Goal: Transaction & Acquisition: Purchase product/service

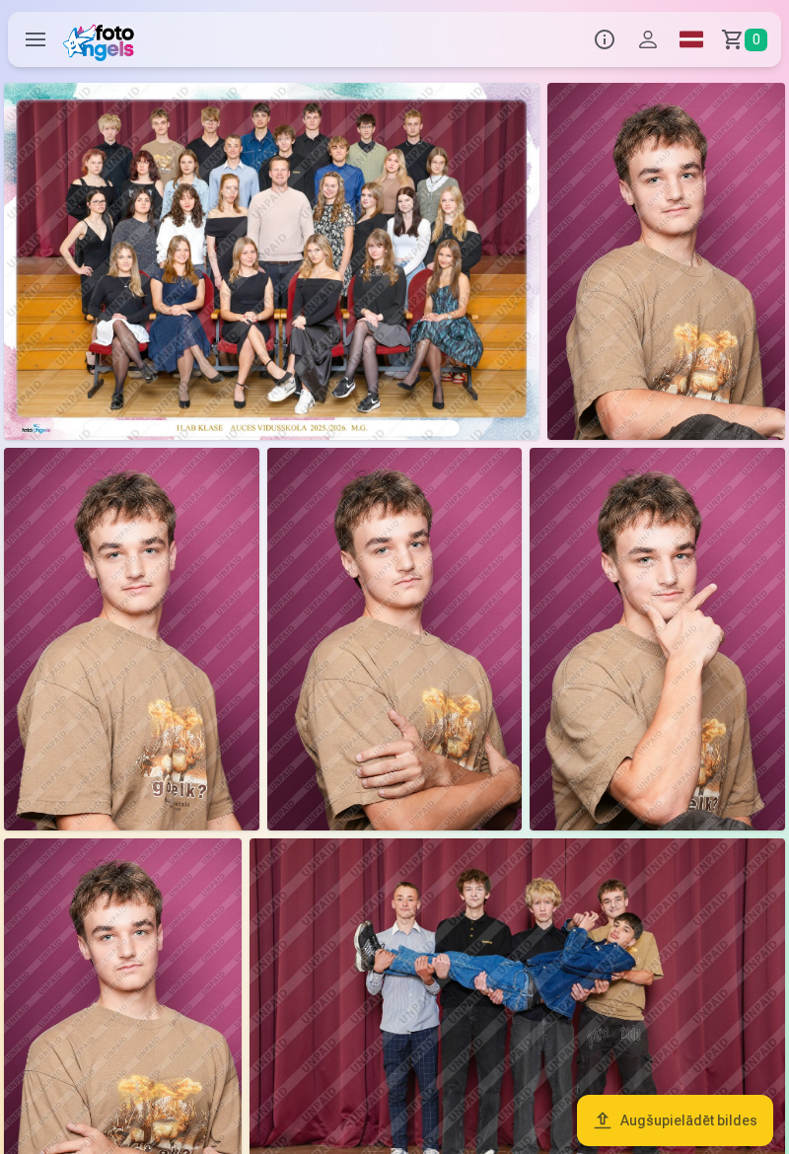
click at [405, 282] on img at bounding box center [271, 261] width 535 height 357
click at [349, 291] on img at bounding box center [271, 261] width 535 height 357
click at [339, 267] on img at bounding box center [271, 261] width 535 height 357
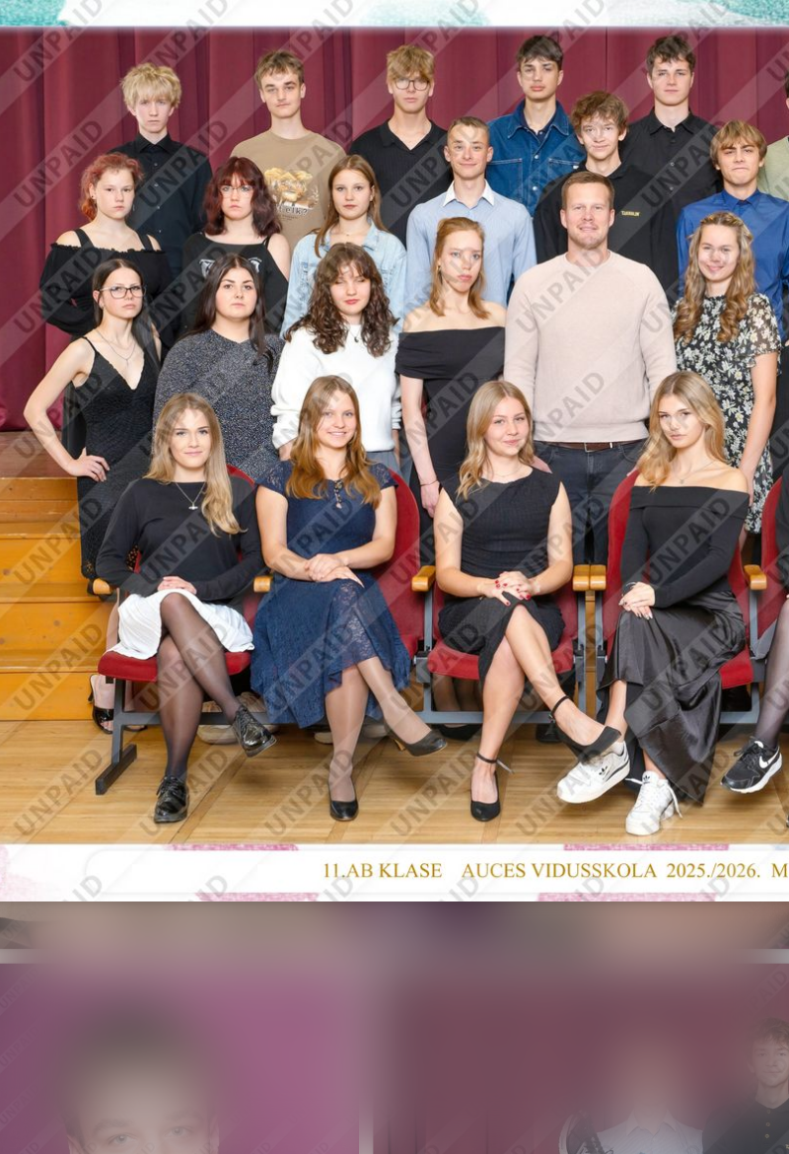
scroll to position [0, 35]
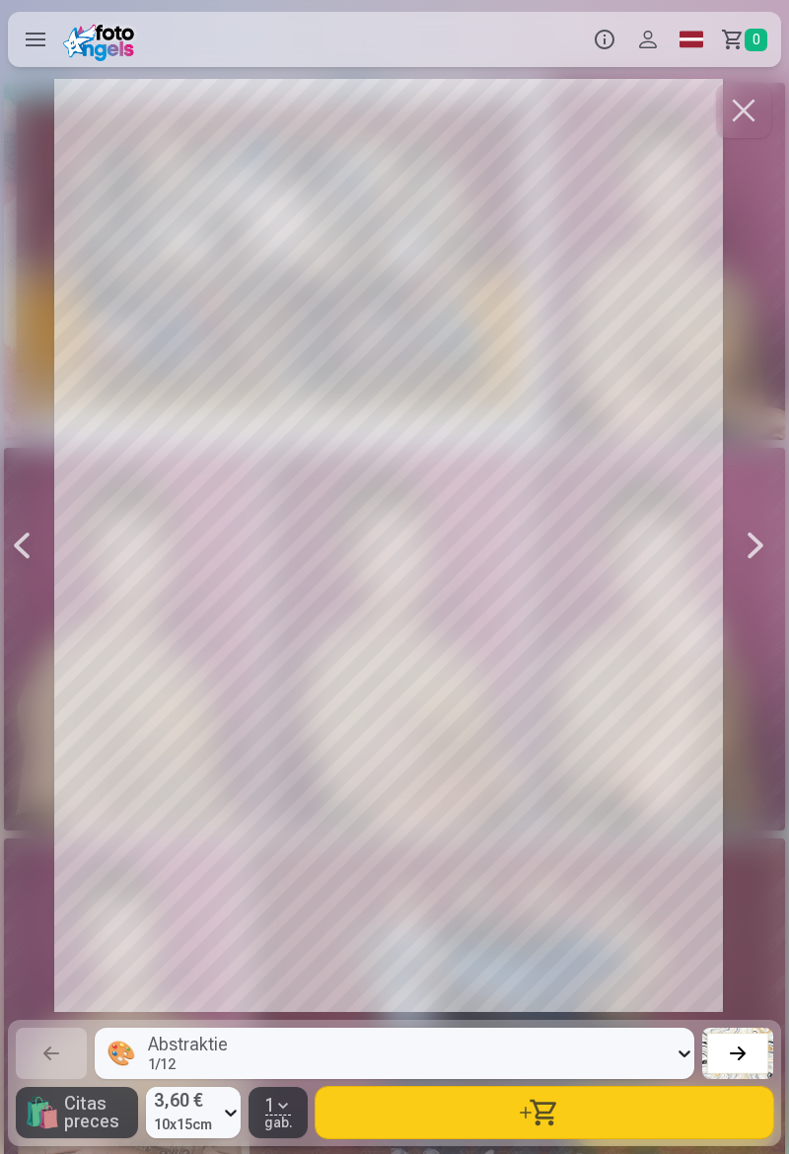
scroll to position [0, 789]
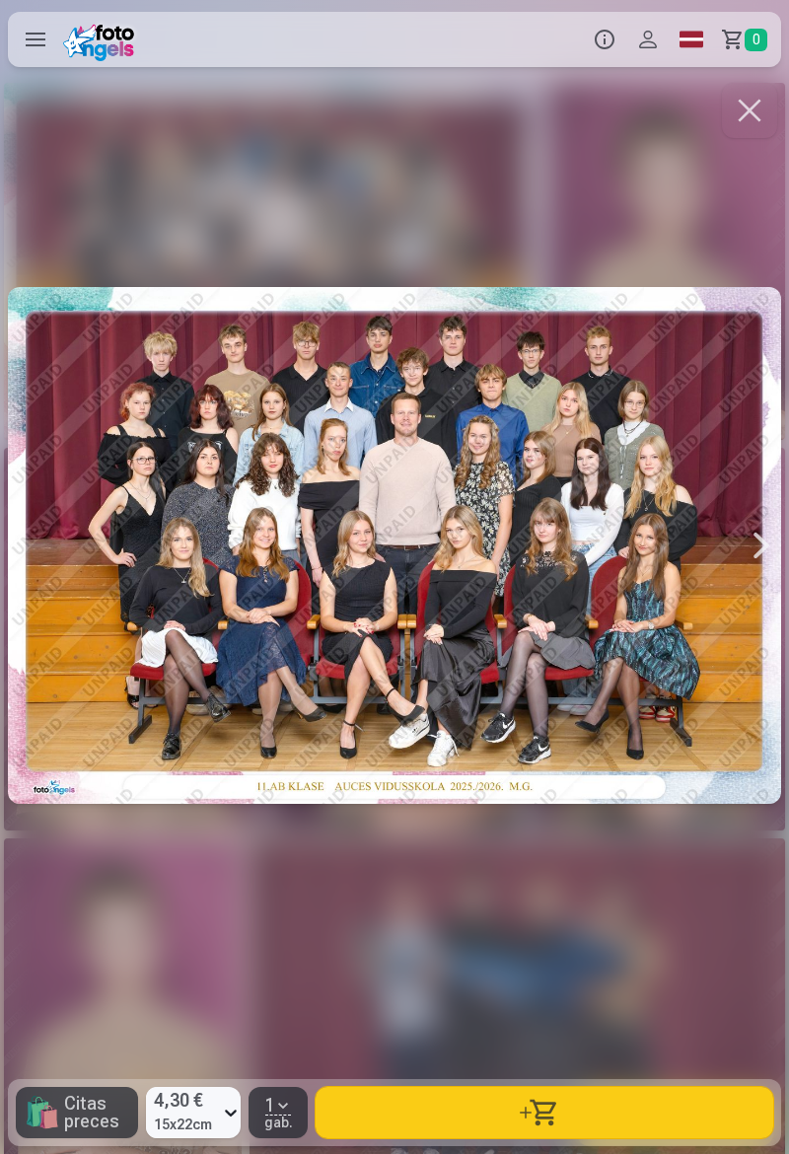
scroll to position [0, 4]
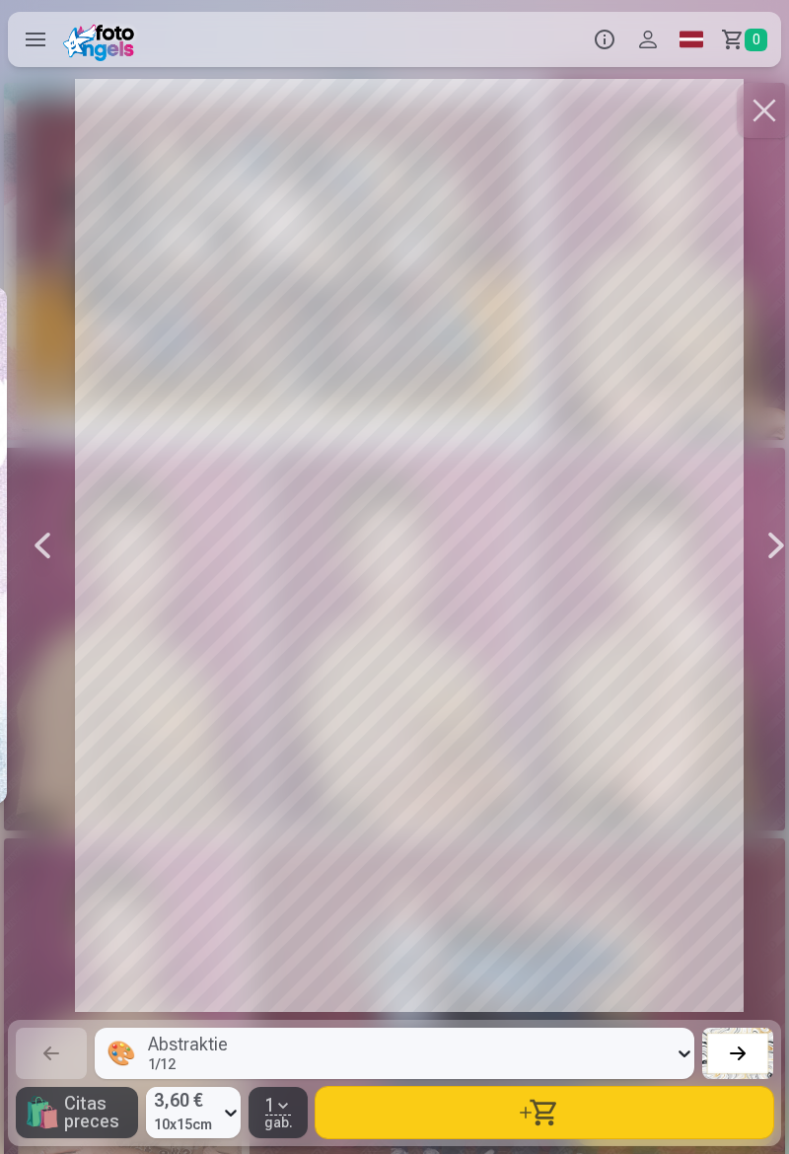
scroll to position [0, 789]
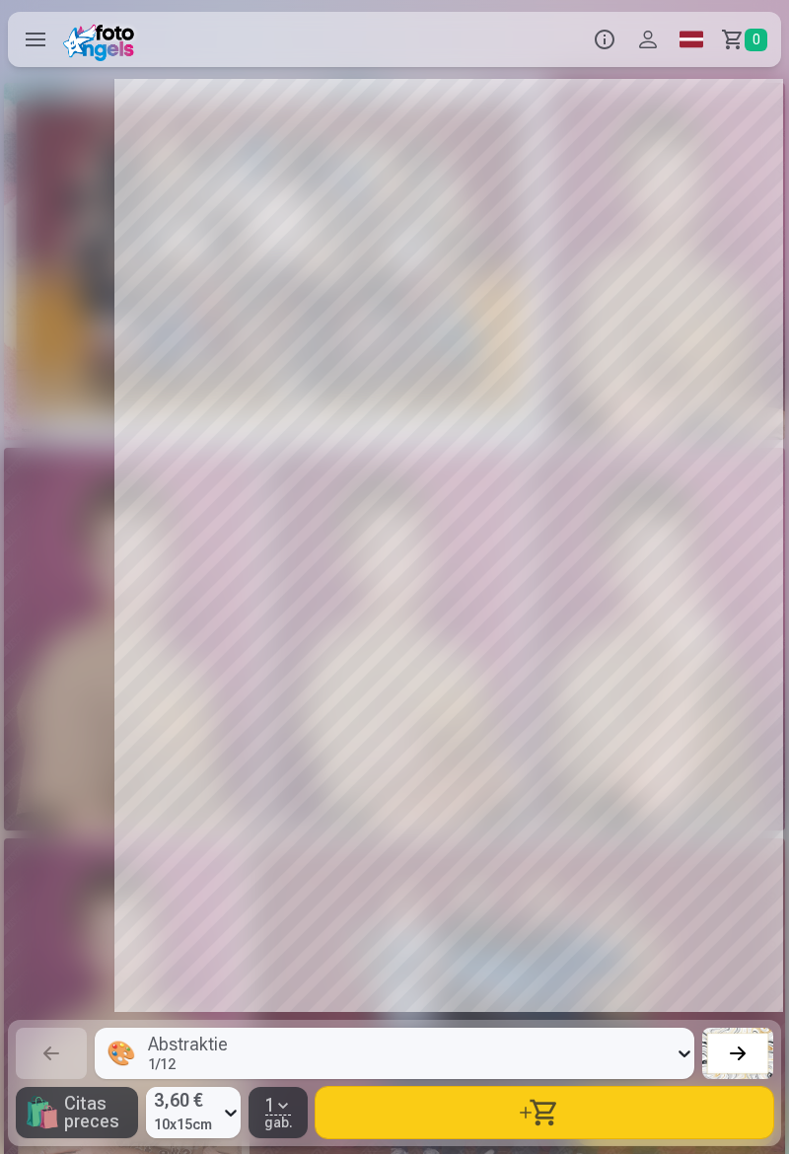
scroll to position [0, 2367]
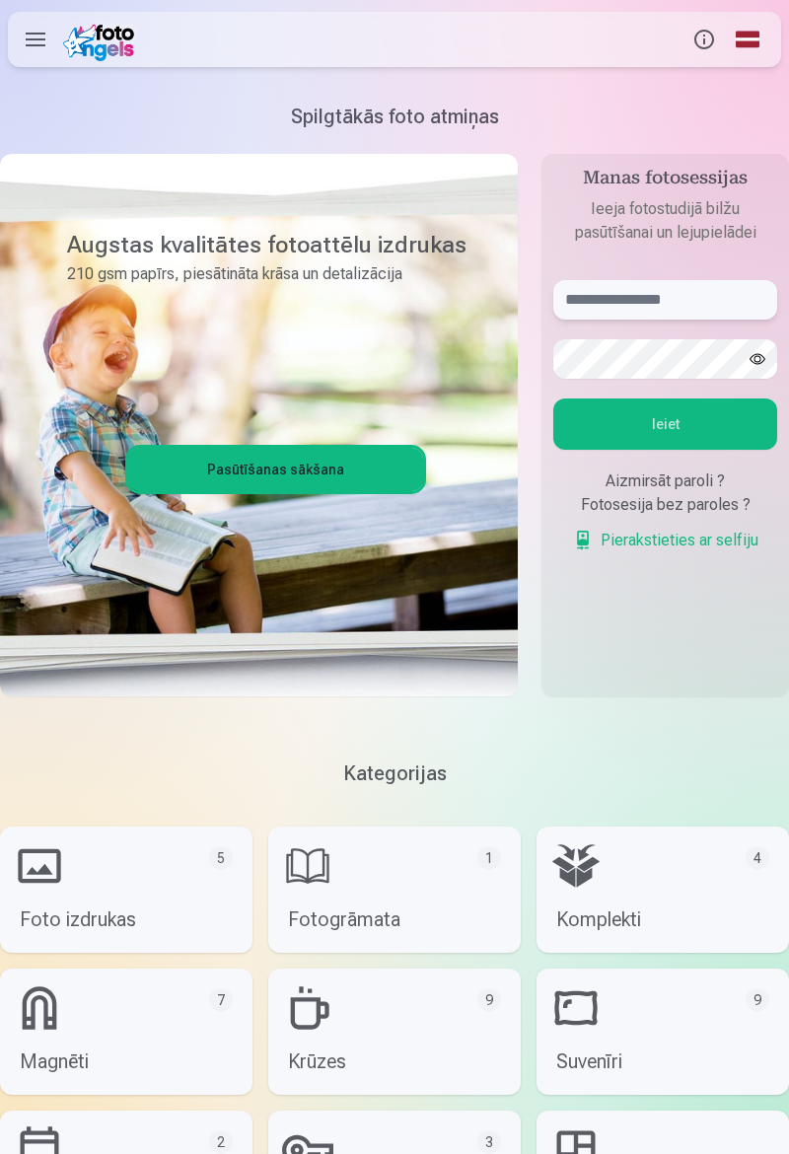
click at [733, 290] on input "text" at bounding box center [665, 299] width 224 height 39
type input "*"
type input "**********"
click at [735, 425] on button "Ieiet" at bounding box center [665, 423] width 224 height 51
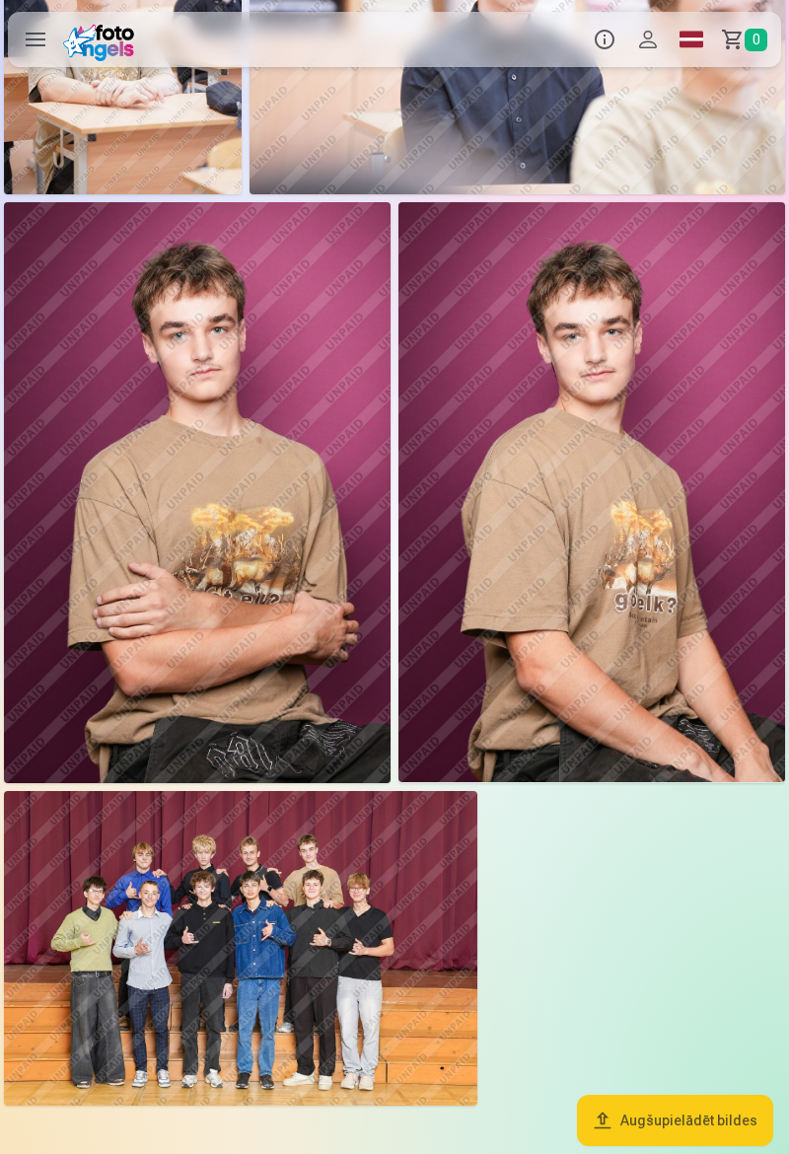
scroll to position [2487, 0]
click at [264, 943] on img at bounding box center [240, 948] width 473 height 316
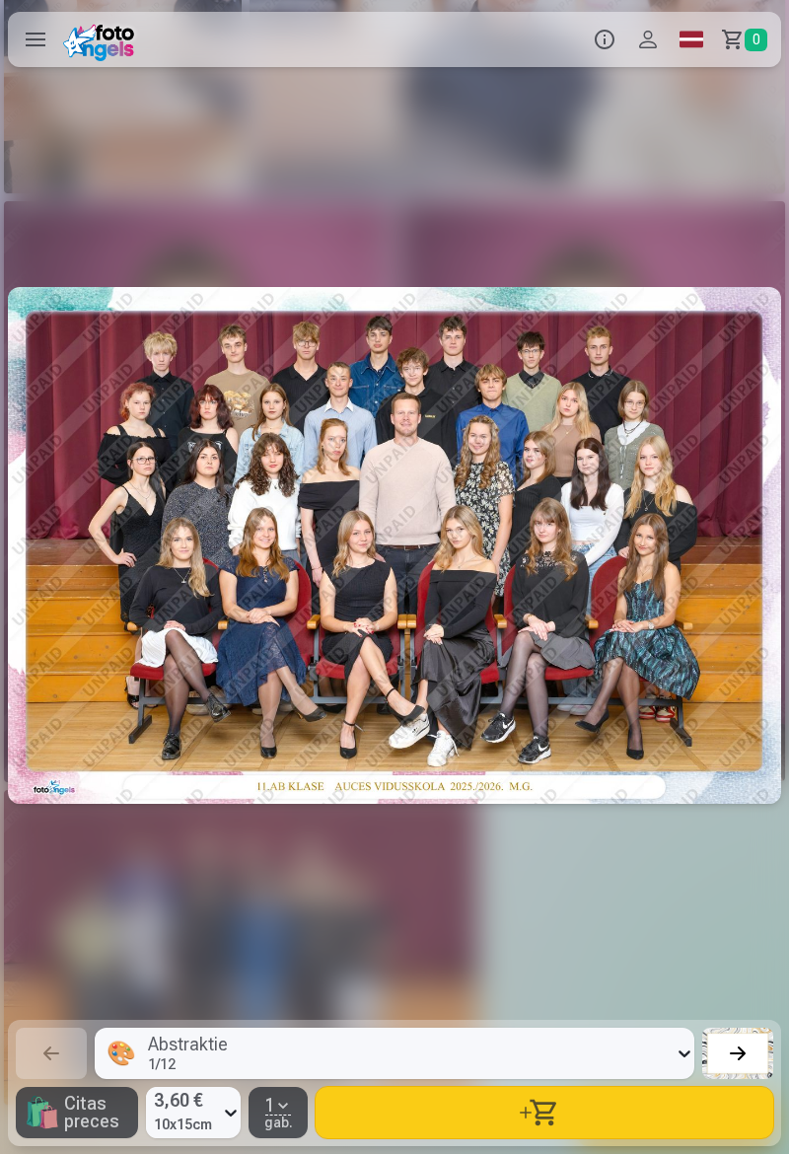
scroll to position [0, 14199]
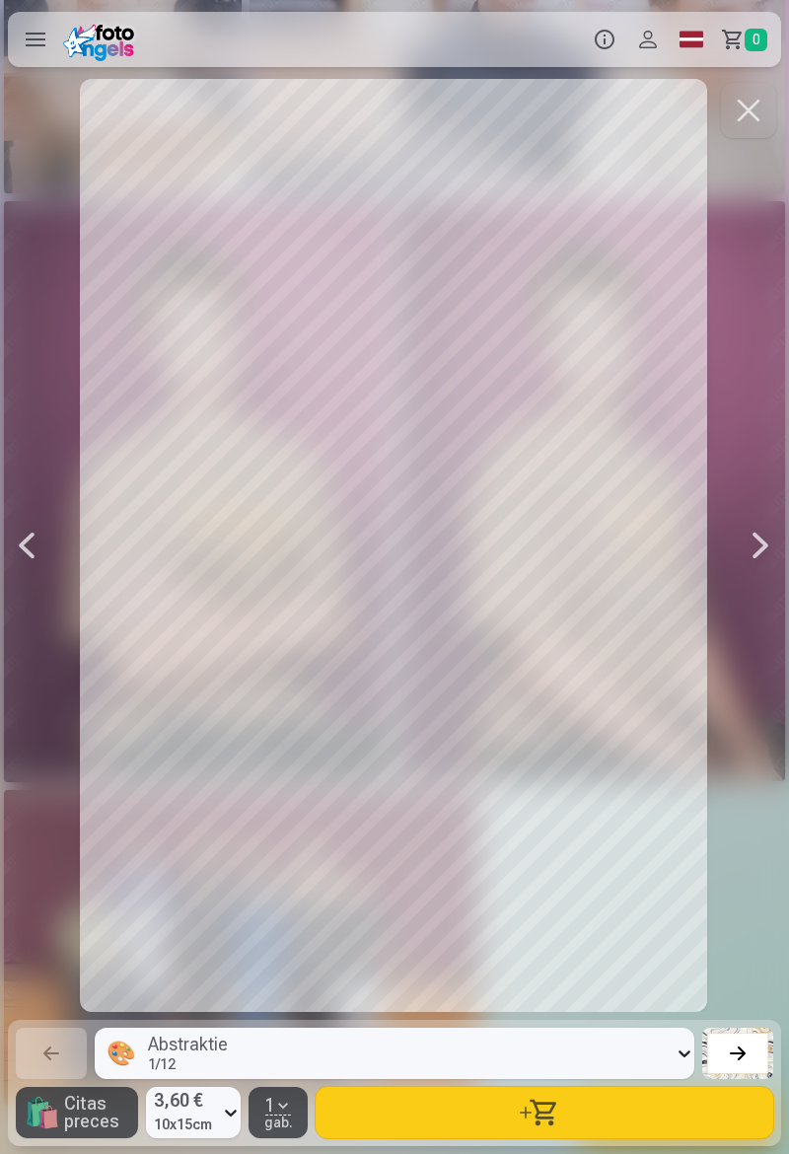
scroll to position [0, 12621]
click at [521, 549] on div at bounding box center [394, 545] width 773 height 933
click at [534, 1117] on button "button" at bounding box center [545, 1112] width 458 height 51
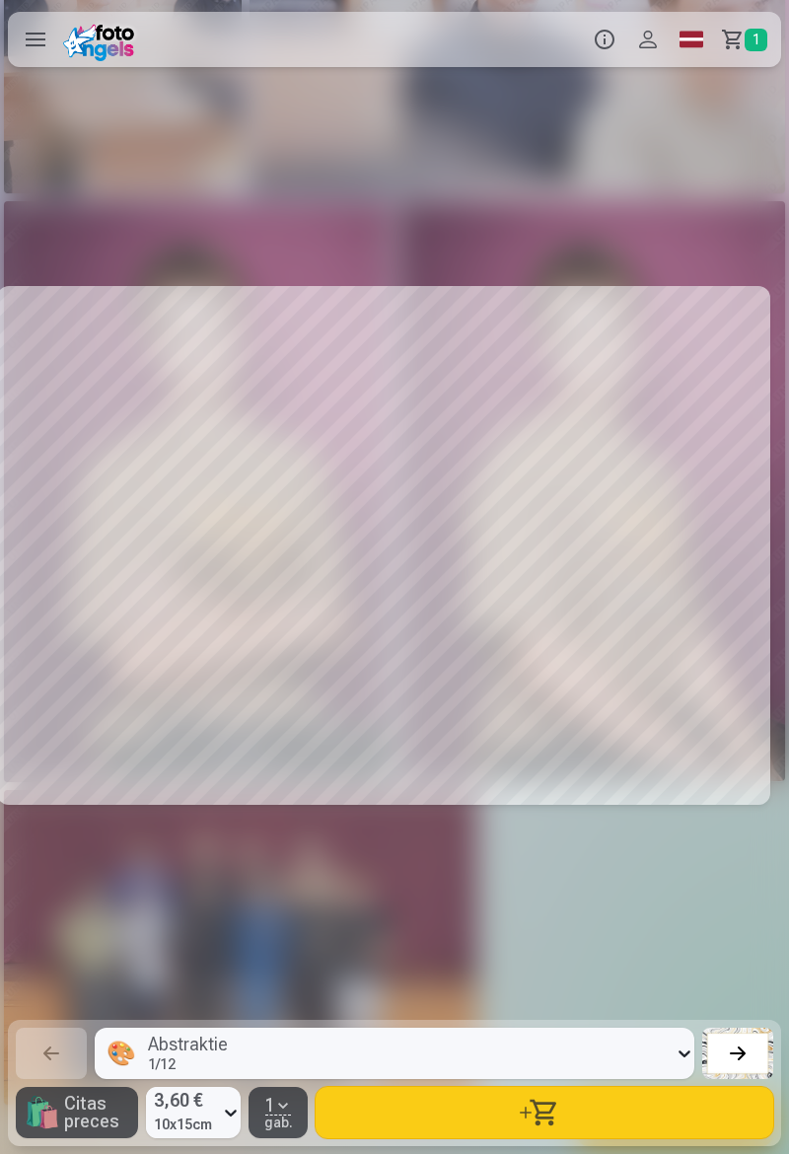
scroll to position [0, 11833]
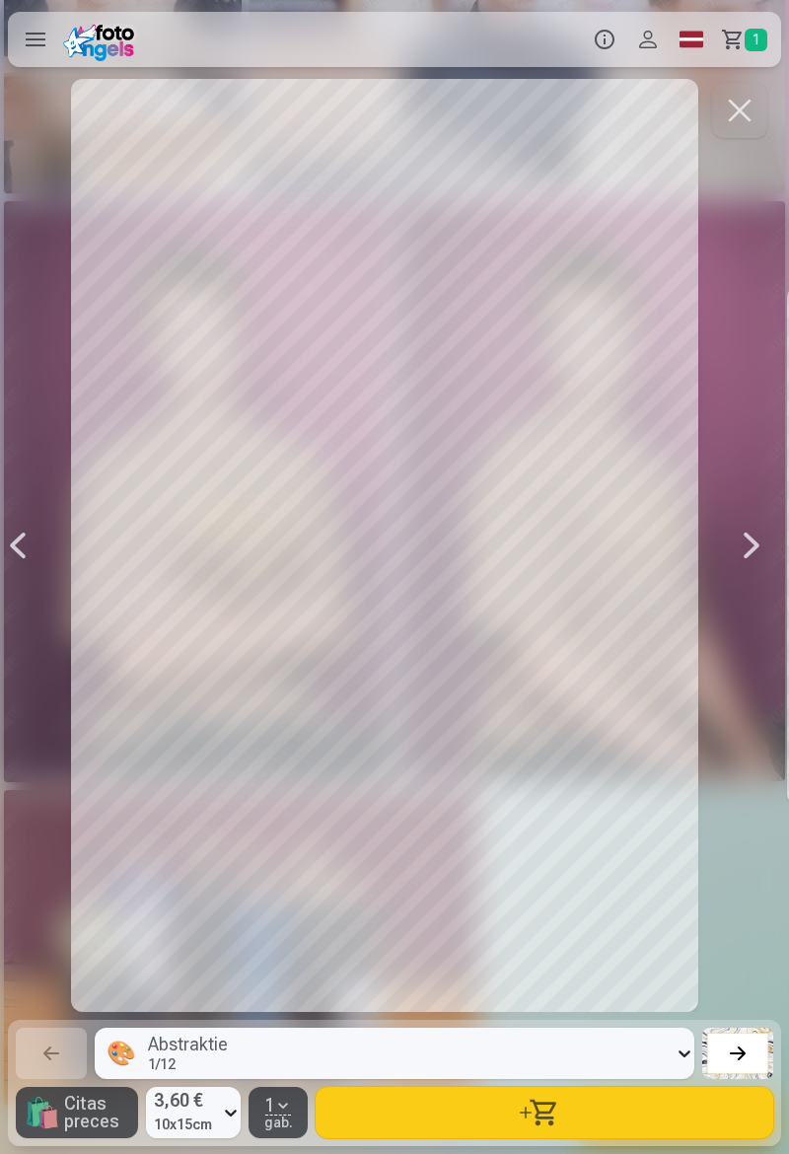
scroll to position [0, 11044]
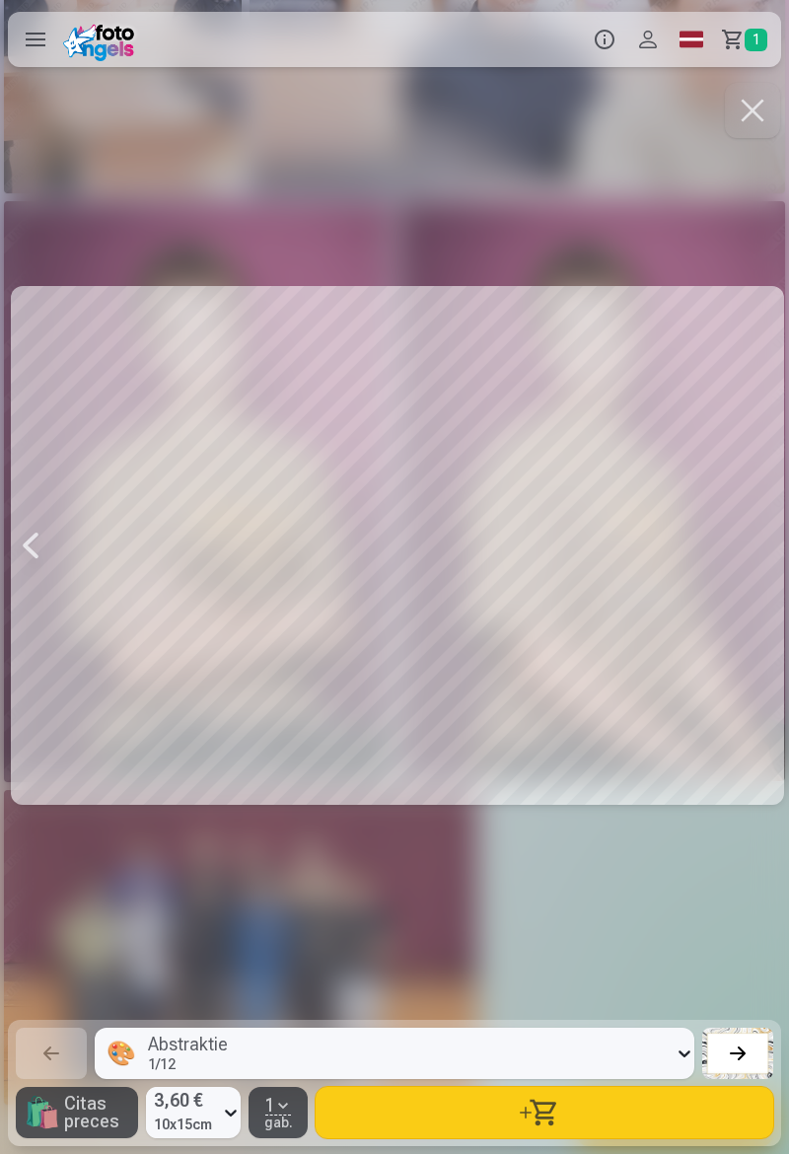
scroll to position [0, 14199]
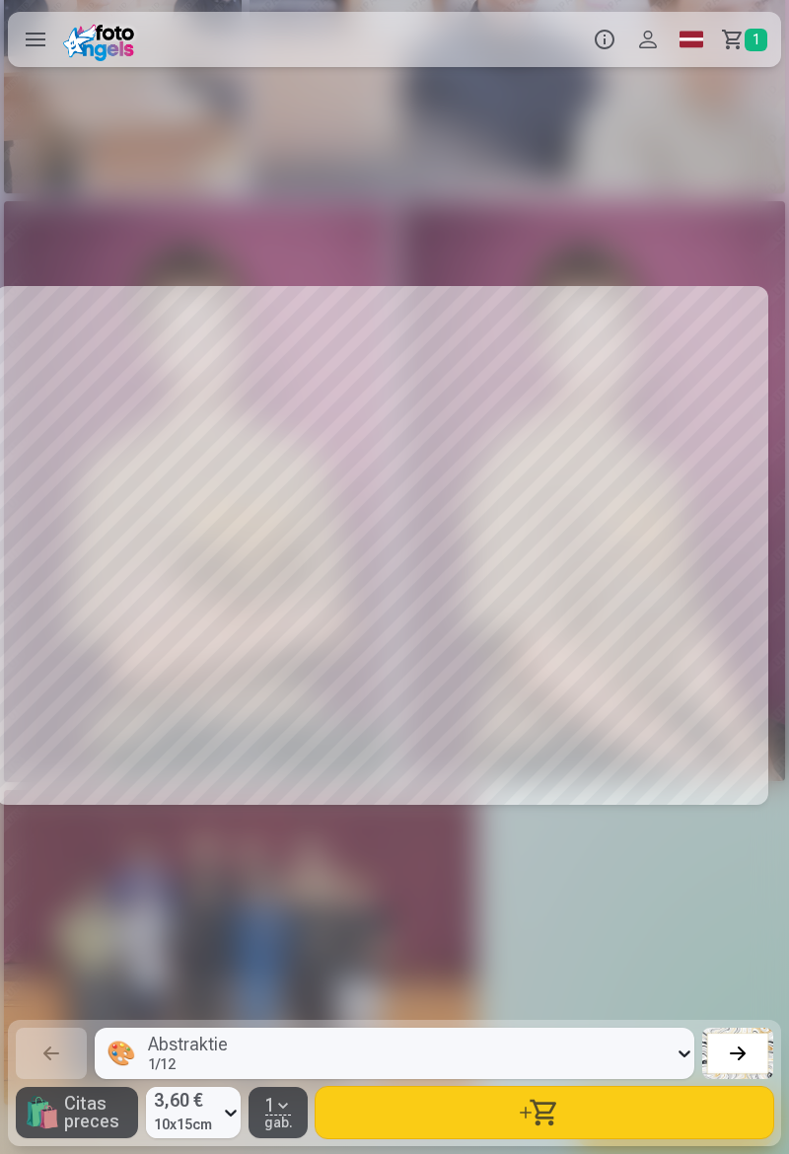
scroll to position [0, 11833]
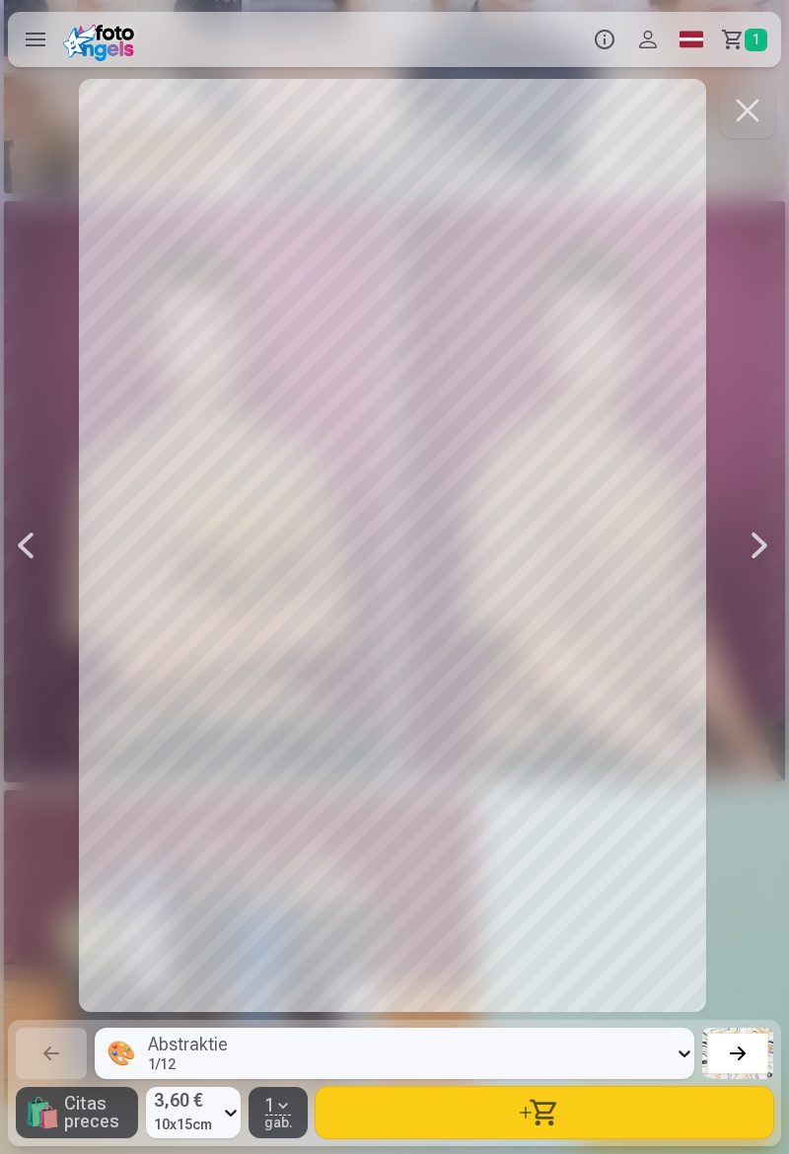
scroll to position [0, 11044]
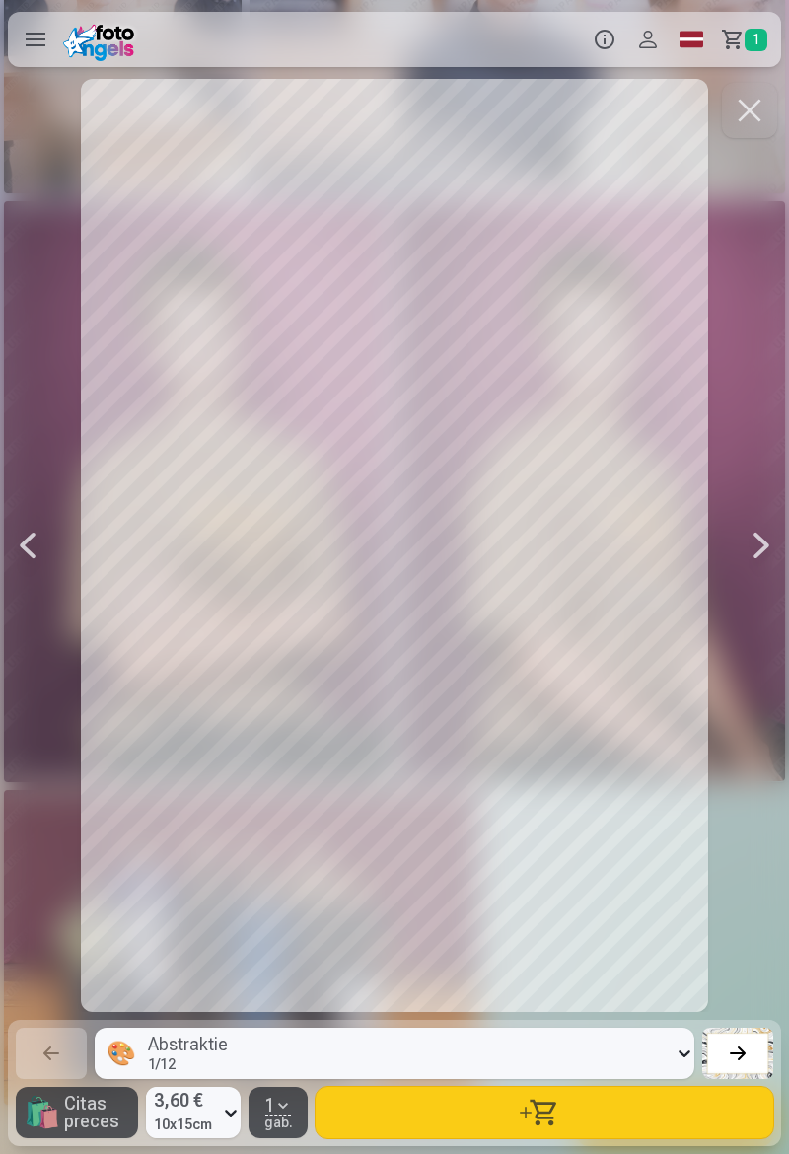
click at [459, 1098] on button "button" at bounding box center [545, 1112] width 458 height 51
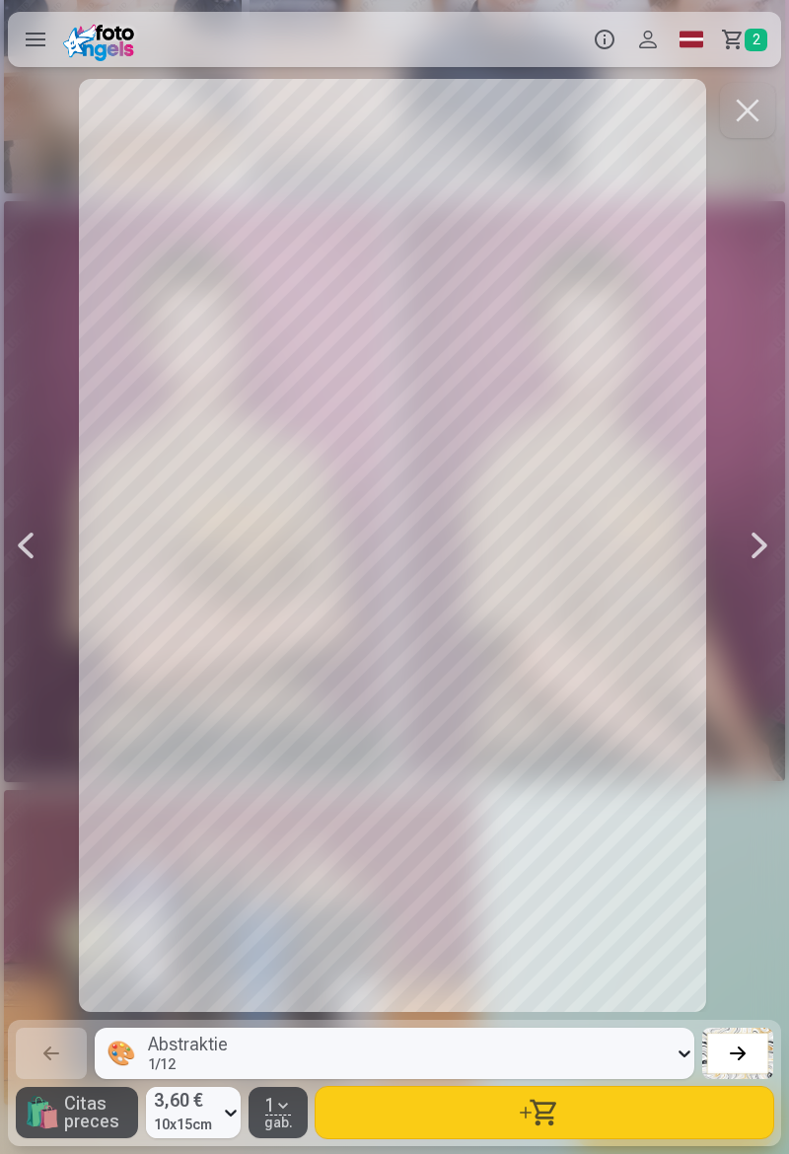
scroll to position [0, 10255]
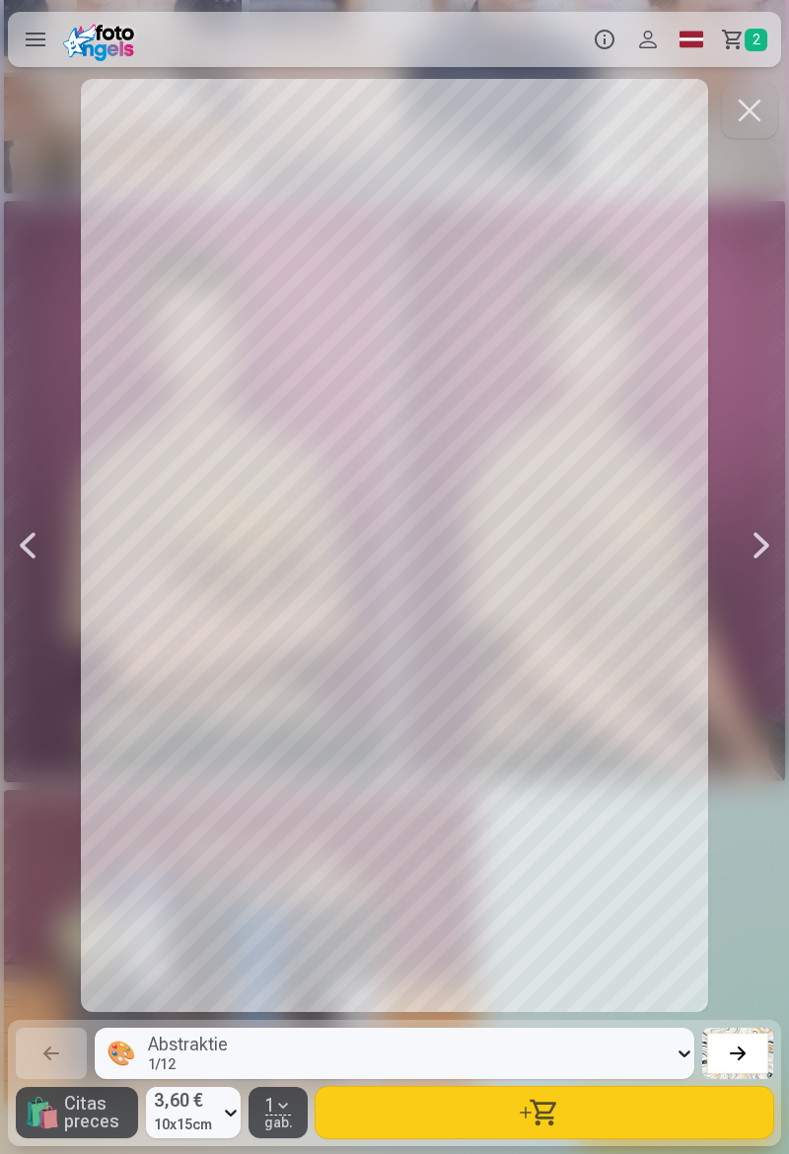
click at [477, 1114] on button "button" at bounding box center [545, 1112] width 458 height 51
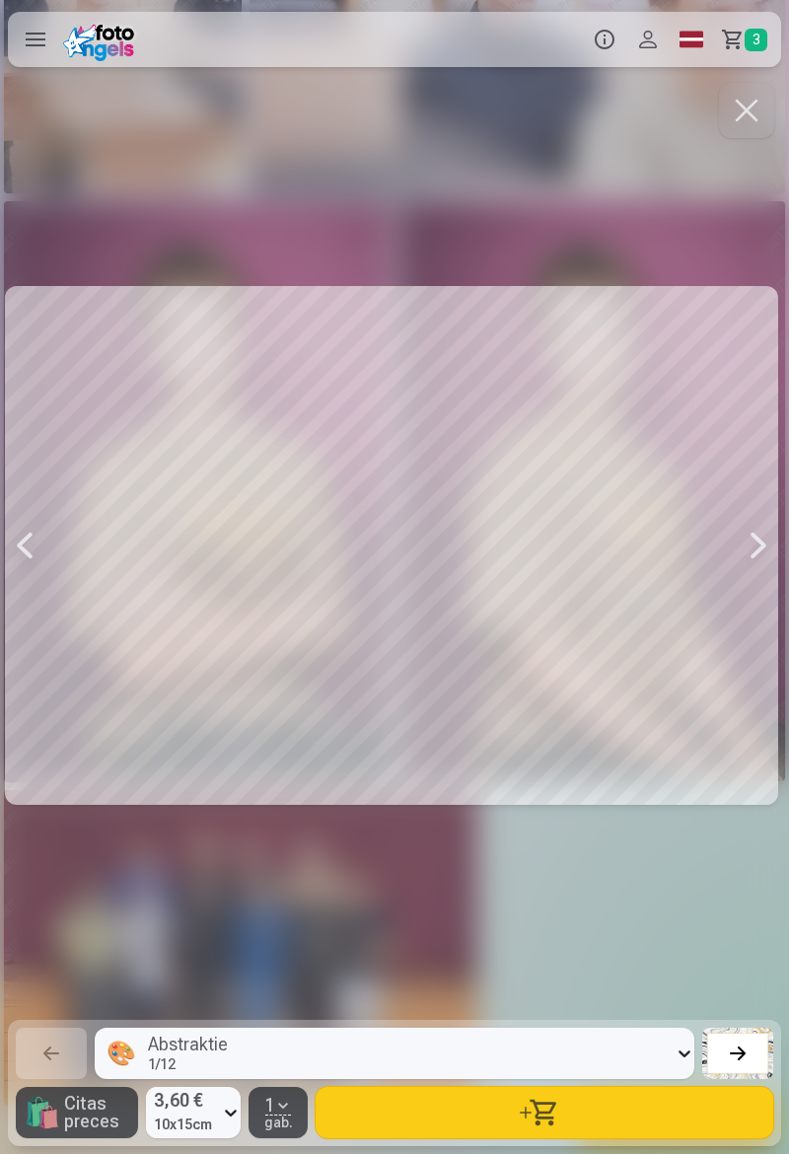
scroll to position [0, 7888]
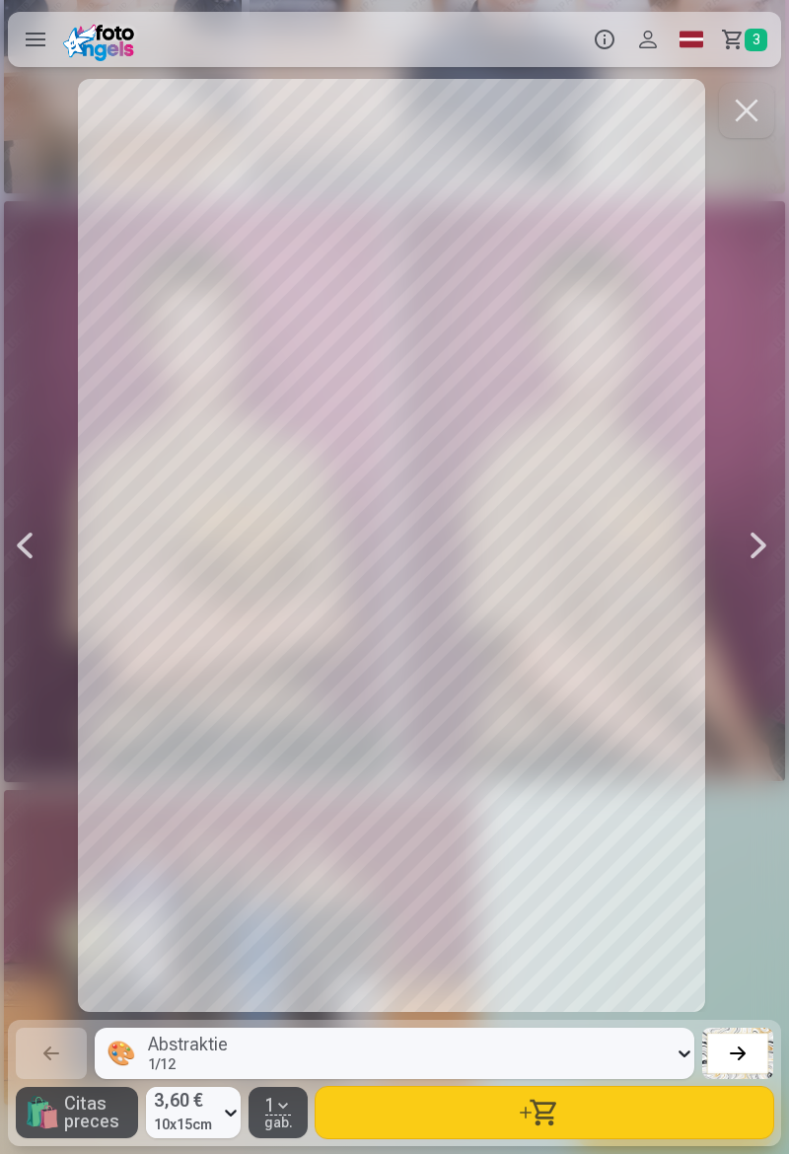
scroll to position [0, 7100]
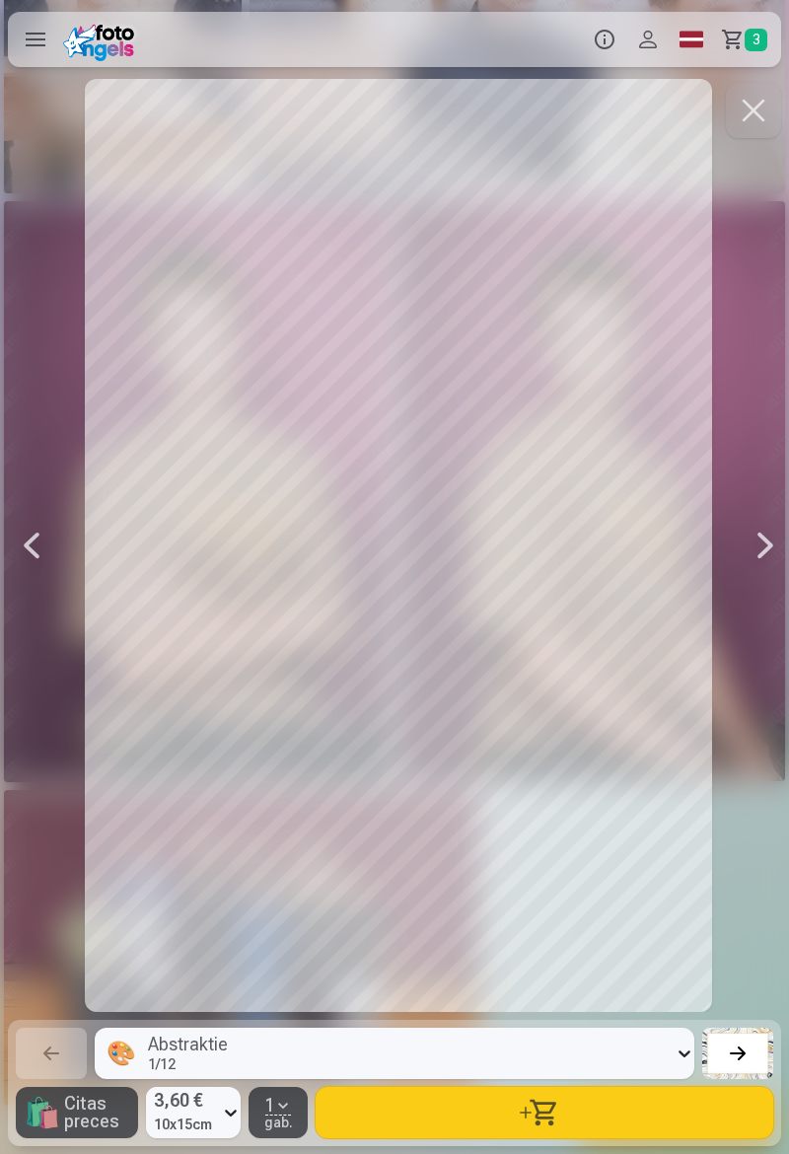
scroll to position [0, 5522]
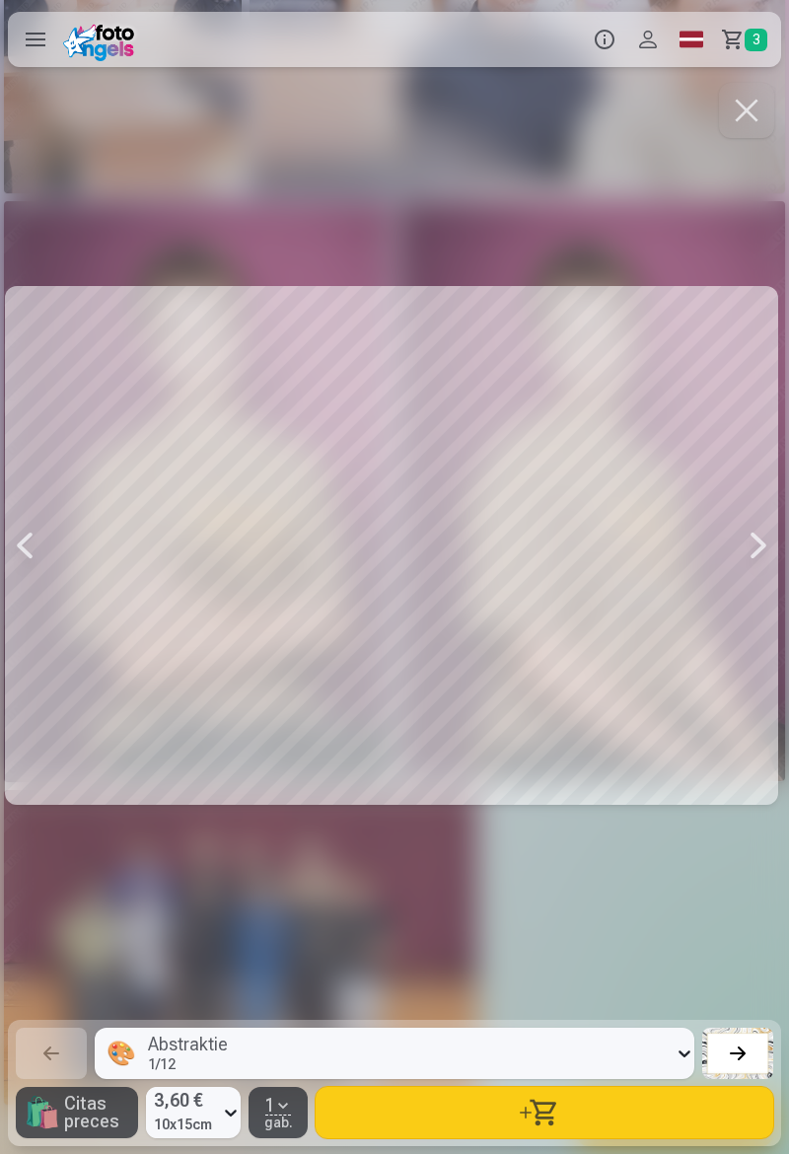
scroll to position [0, 4733]
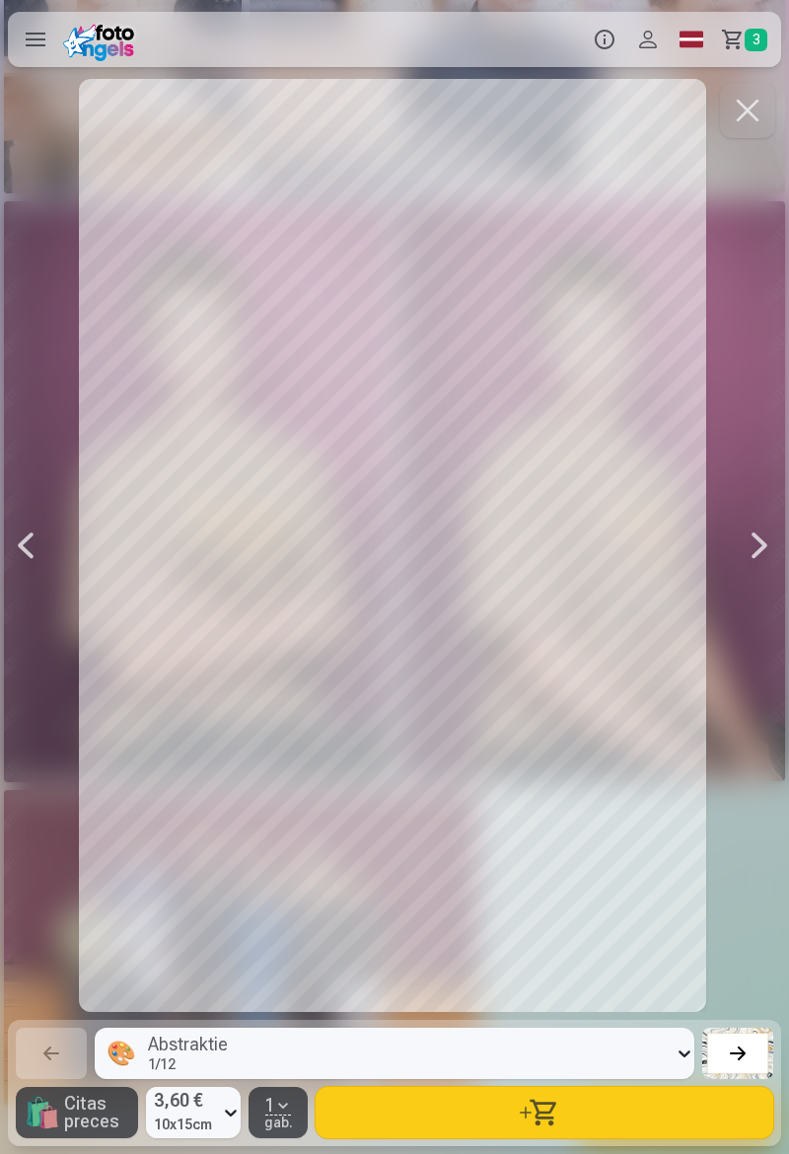
scroll to position [0, 3944]
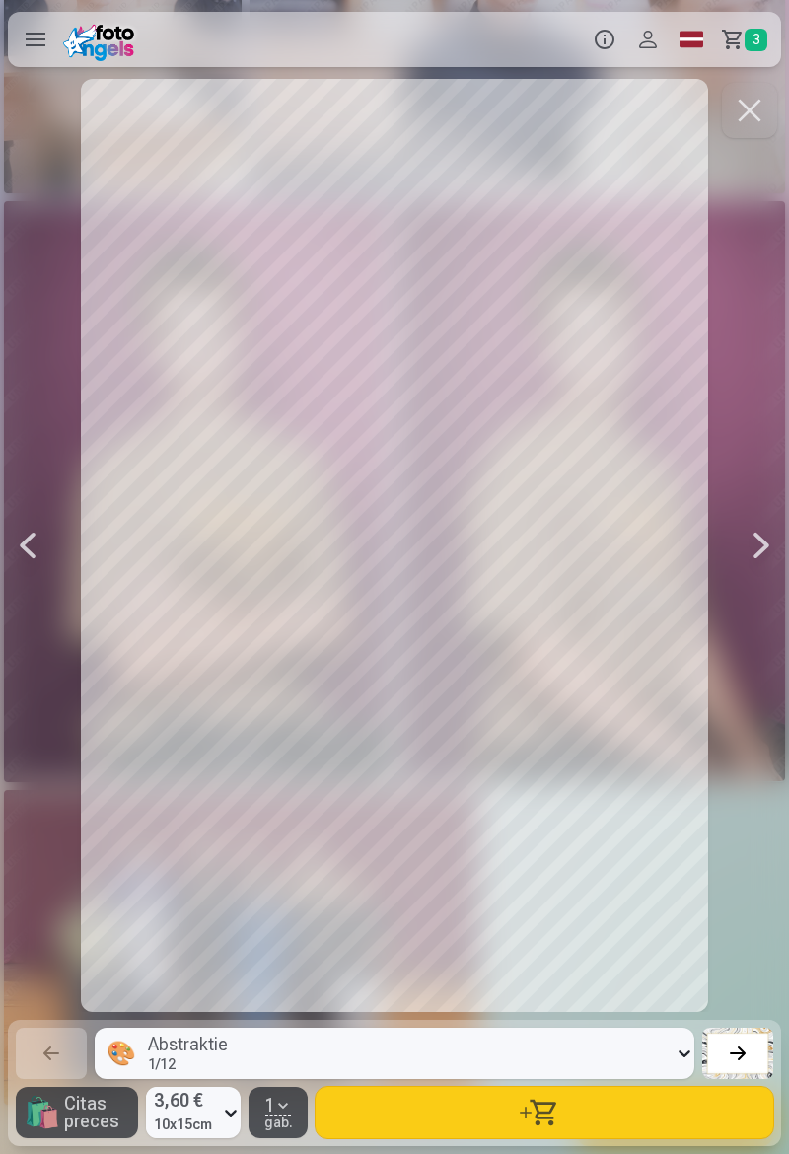
click at [516, 1108] on button "button" at bounding box center [545, 1112] width 458 height 51
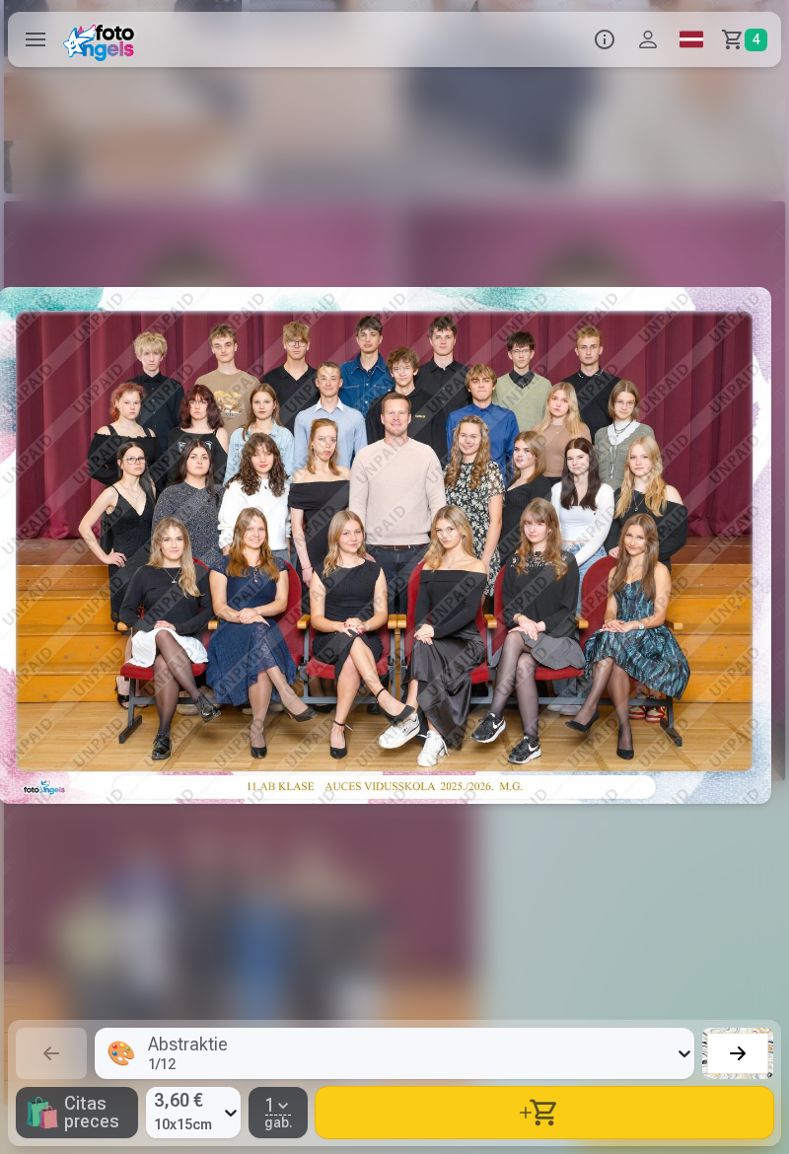
scroll to position [0, 4]
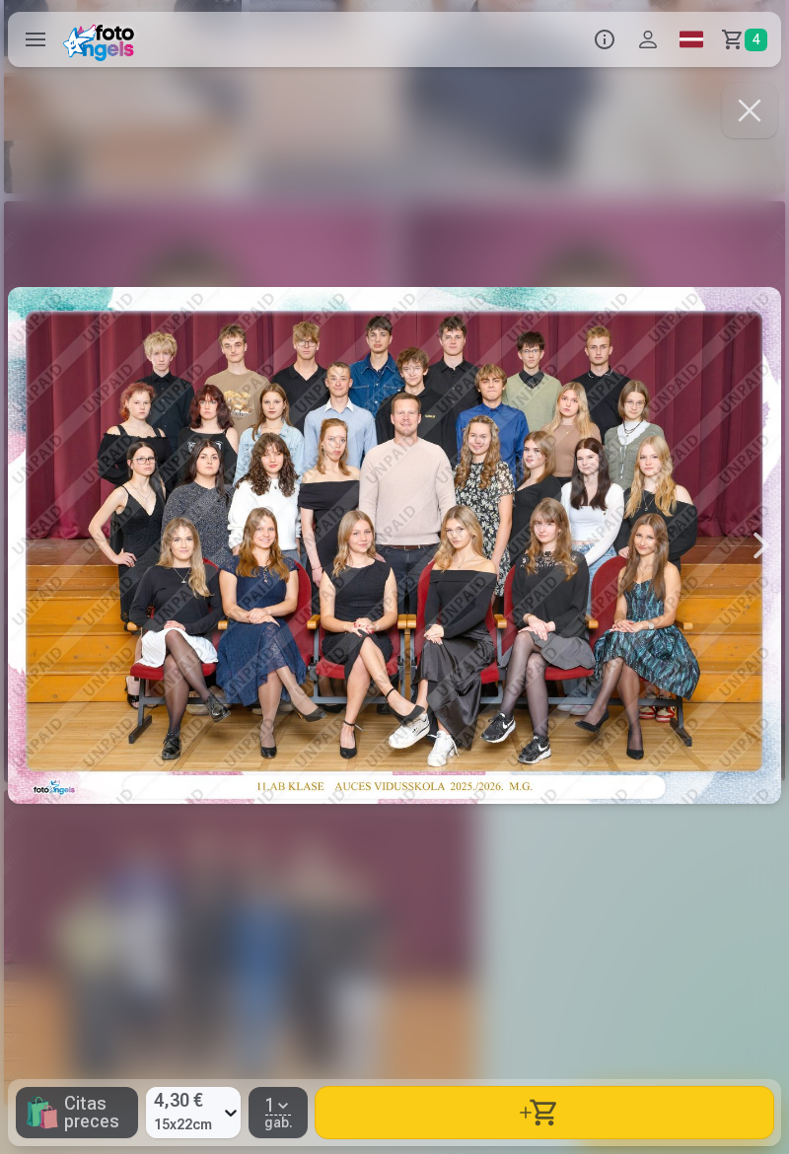
click at [749, 42] on span "4" at bounding box center [755, 40] width 23 height 23
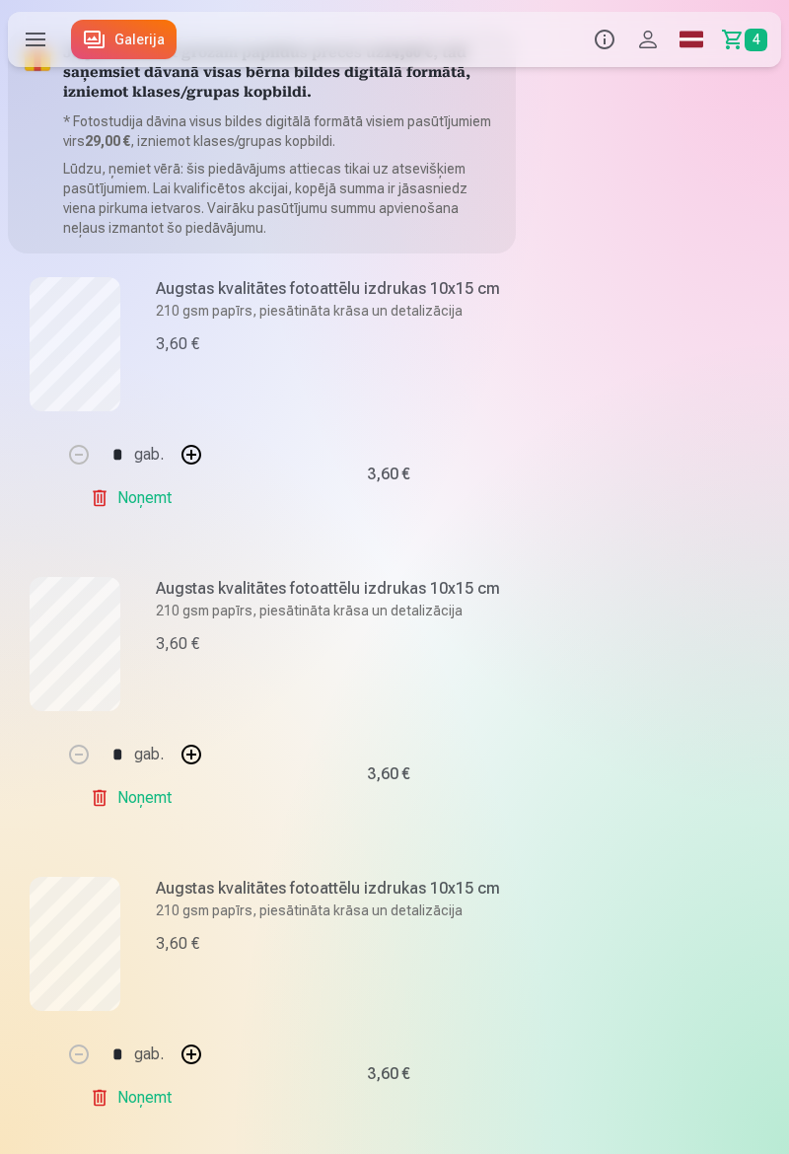
scroll to position [136, 0]
click at [152, 498] on link "Noņemt" at bounding box center [135, 498] width 90 height 39
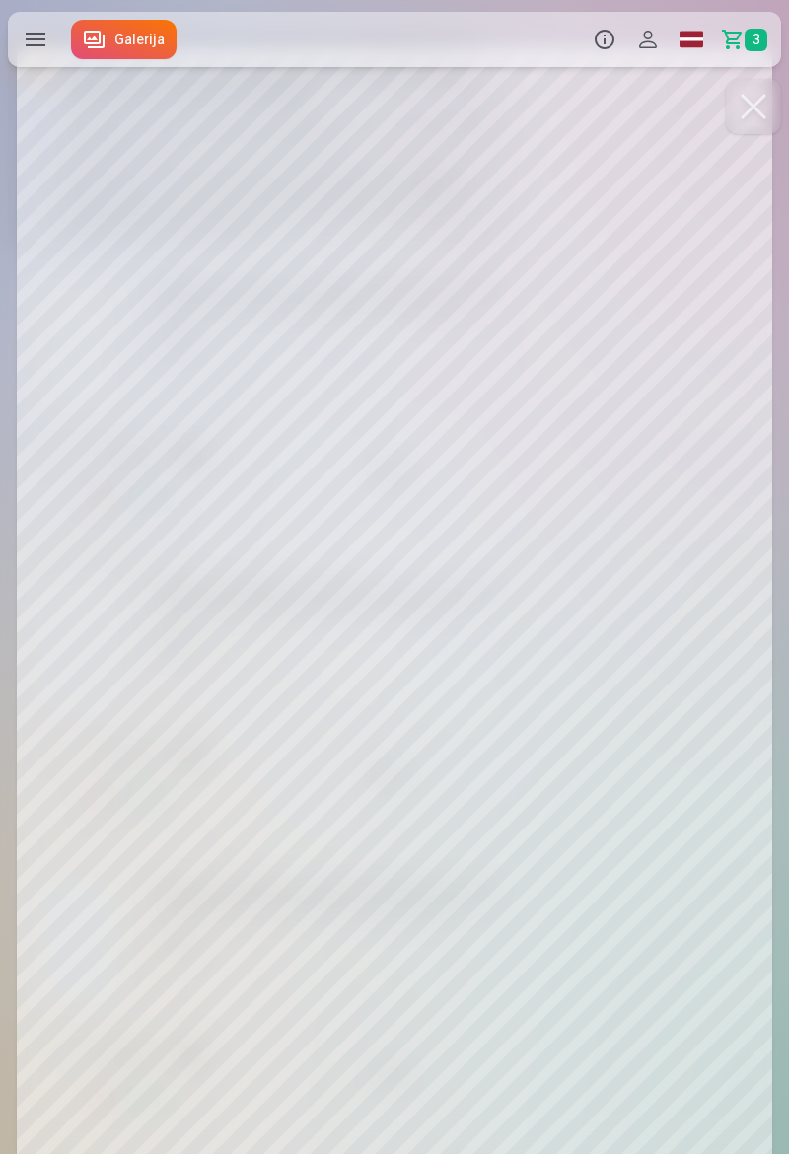
click at [329, 786] on div at bounding box center [394, 577] width 789 height 1154
click at [325, 782] on div "3,60 €" at bounding box center [387, 775] width 253 height 126
click at [530, 550] on div at bounding box center [394, 577] width 789 height 1154
click at [236, 724] on div at bounding box center [394, 577] width 789 height 1154
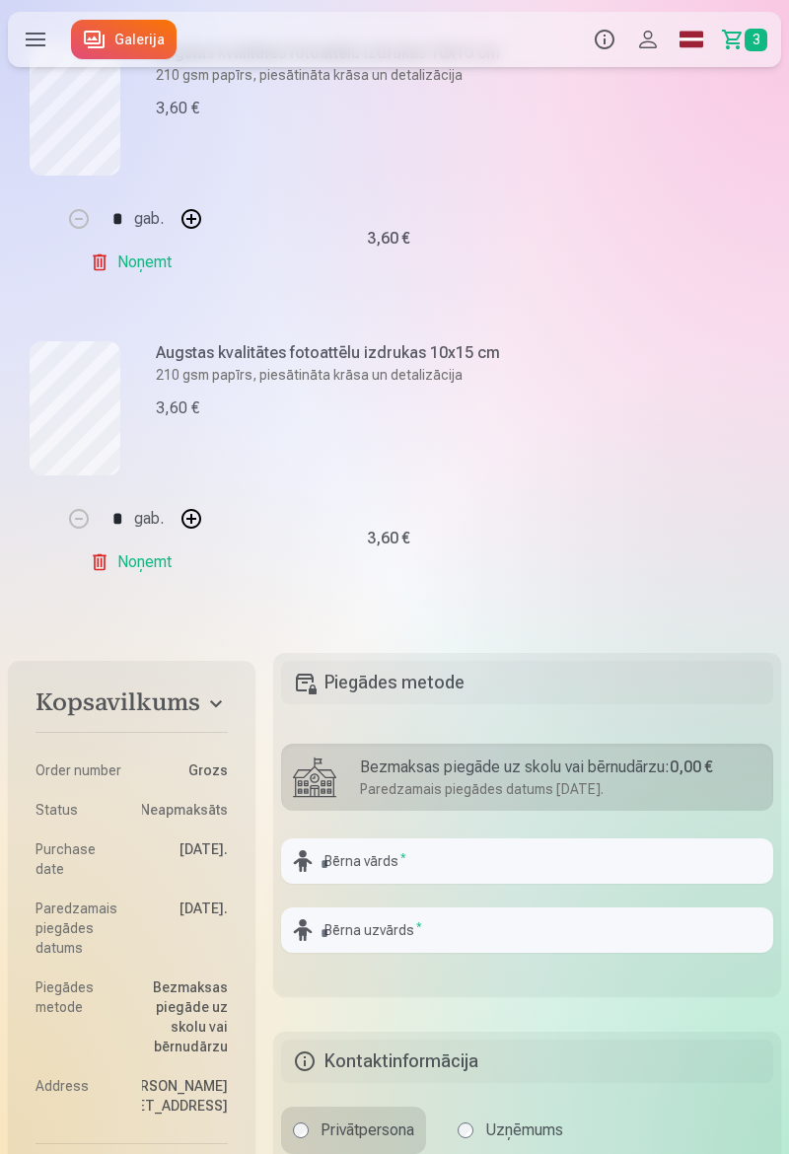
scroll to position [665, 0]
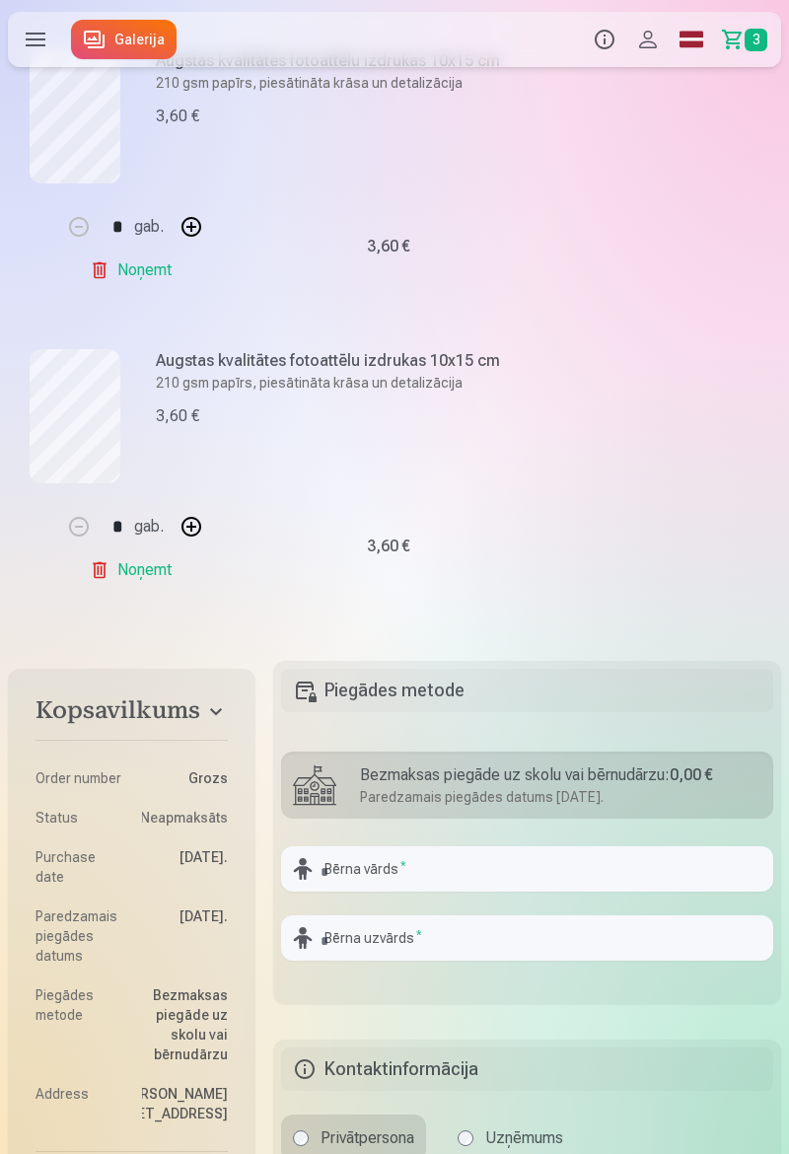
click at [126, 46] on link "Galerija" at bounding box center [124, 39] width 106 height 39
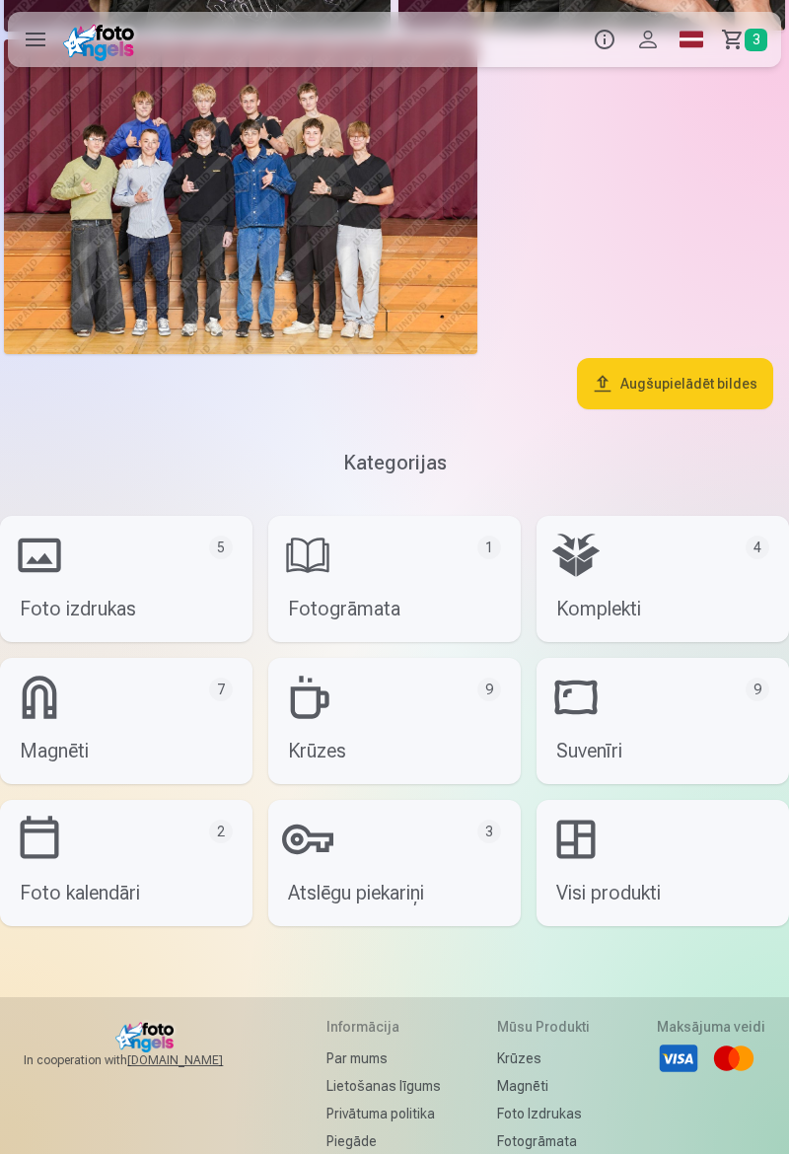
scroll to position [3235, 0]
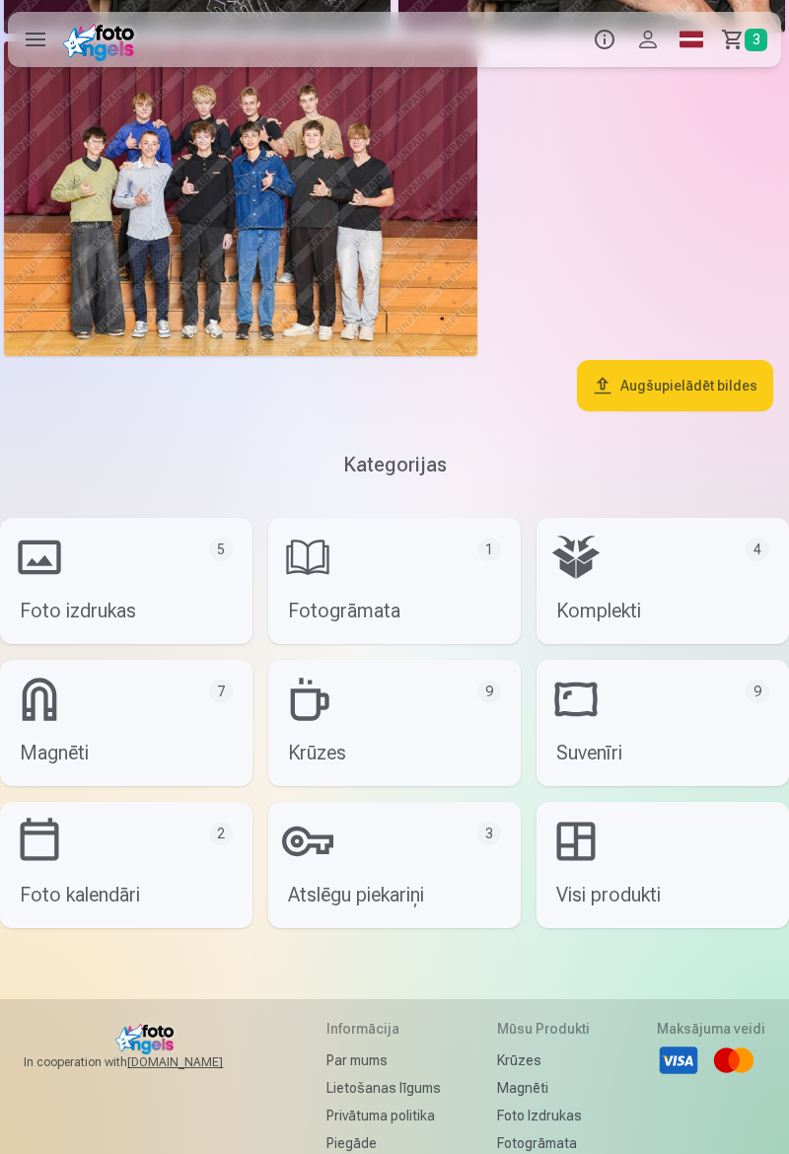
click at [660, 877] on link "Visi produkti" at bounding box center [662, 865] width 252 height 126
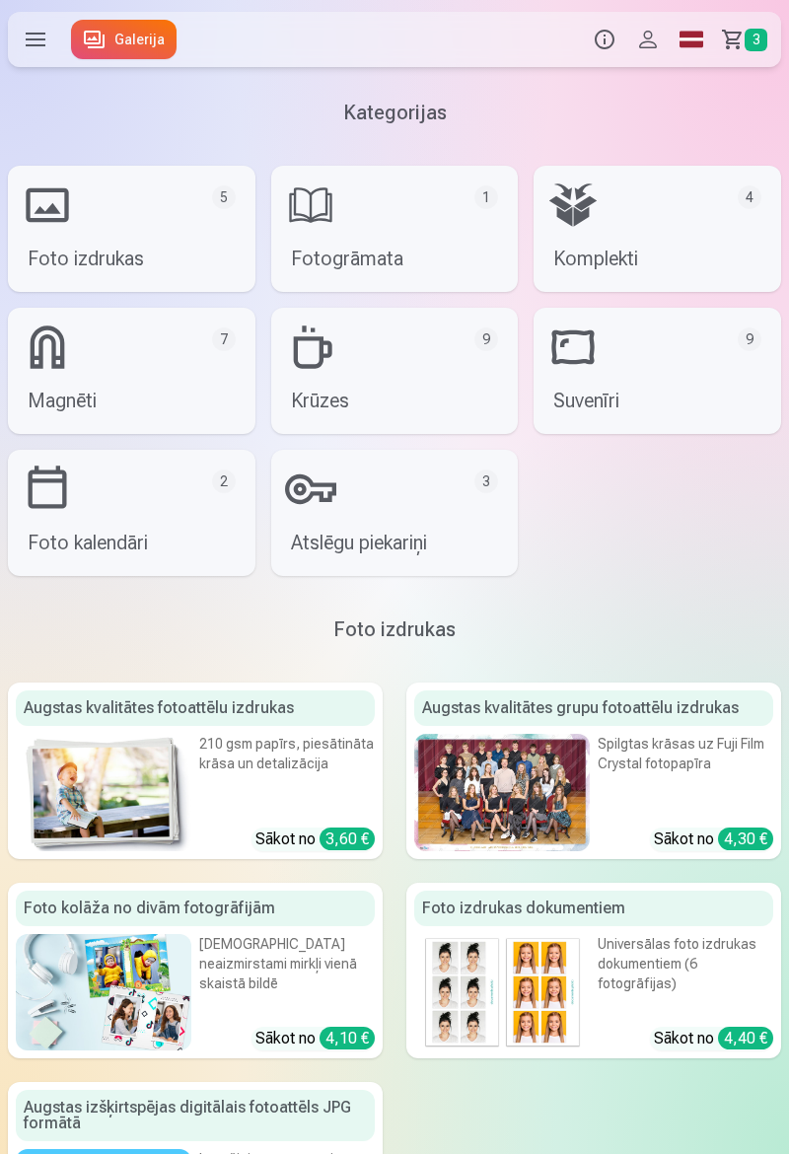
click at [426, 517] on link "Atslēgu piekariņi 3" at bounding box center [394, 513] width 247 height 126
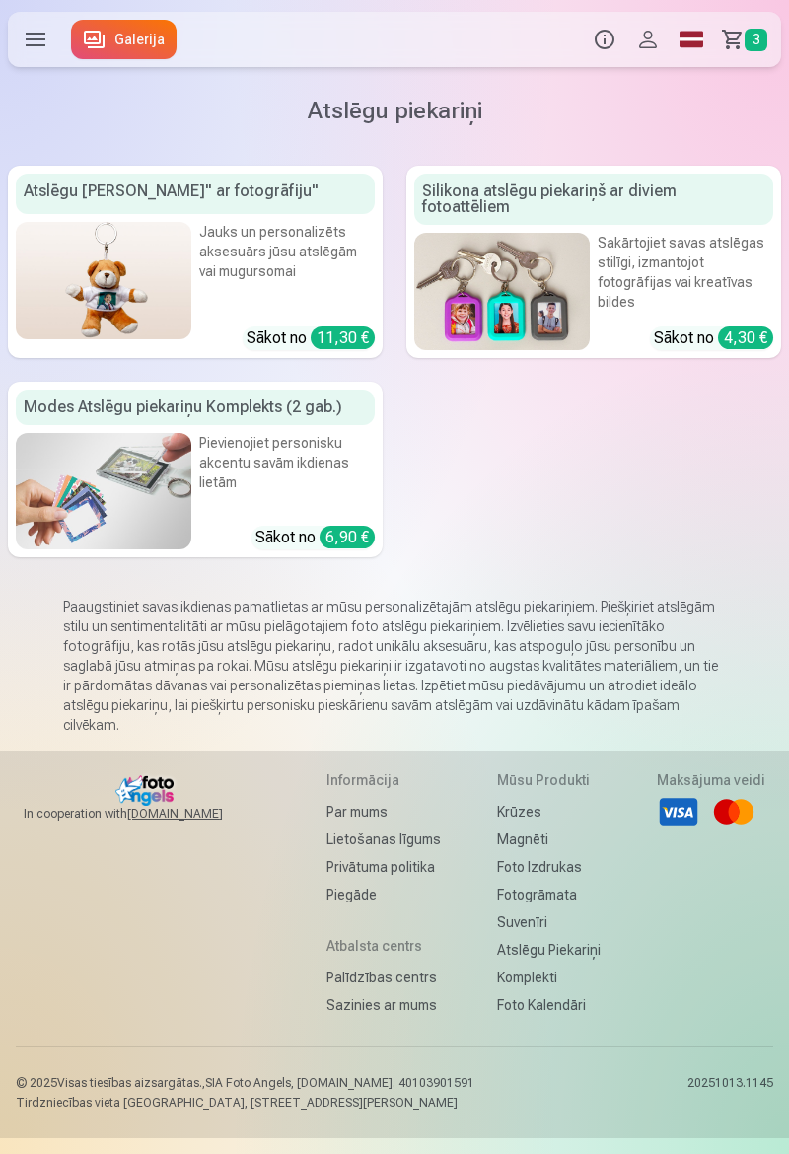
click at [754, 37] on span "3" at bounding box center [755, 40] width 23 height 23
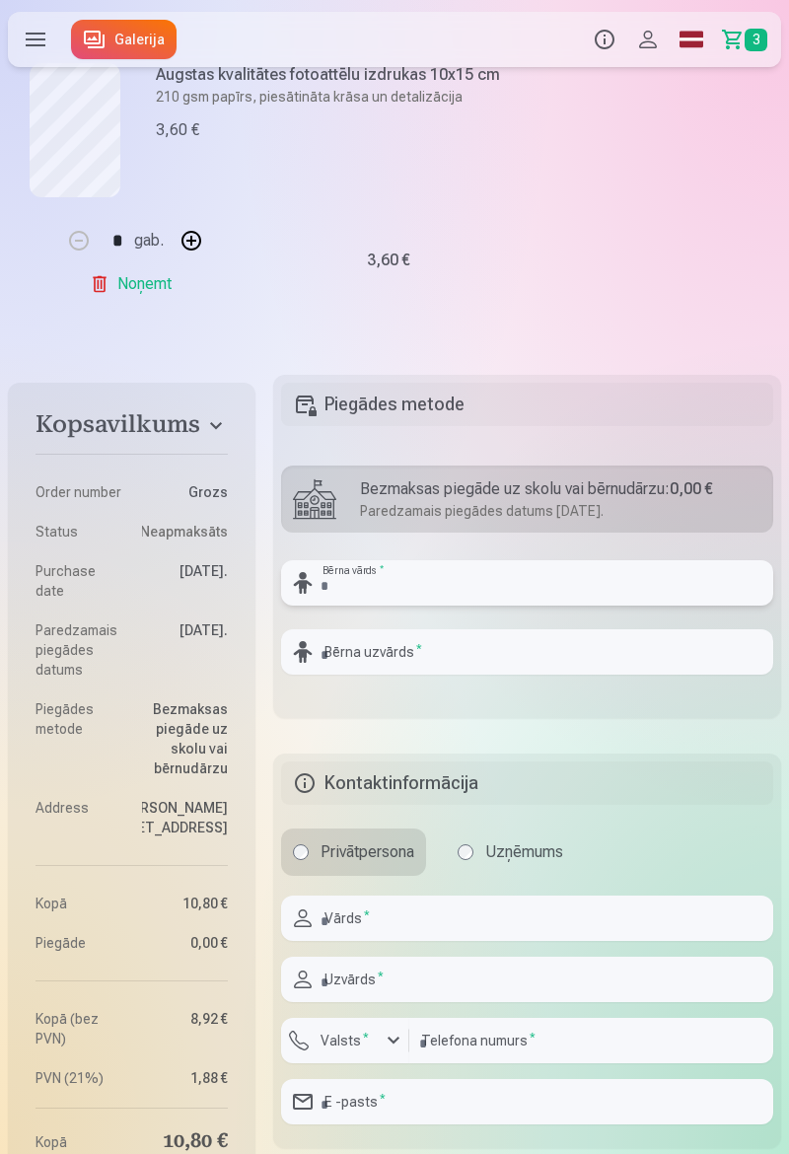
click at [560, 578] on input "text" at bounding box center [527, 582] width 492 height 45
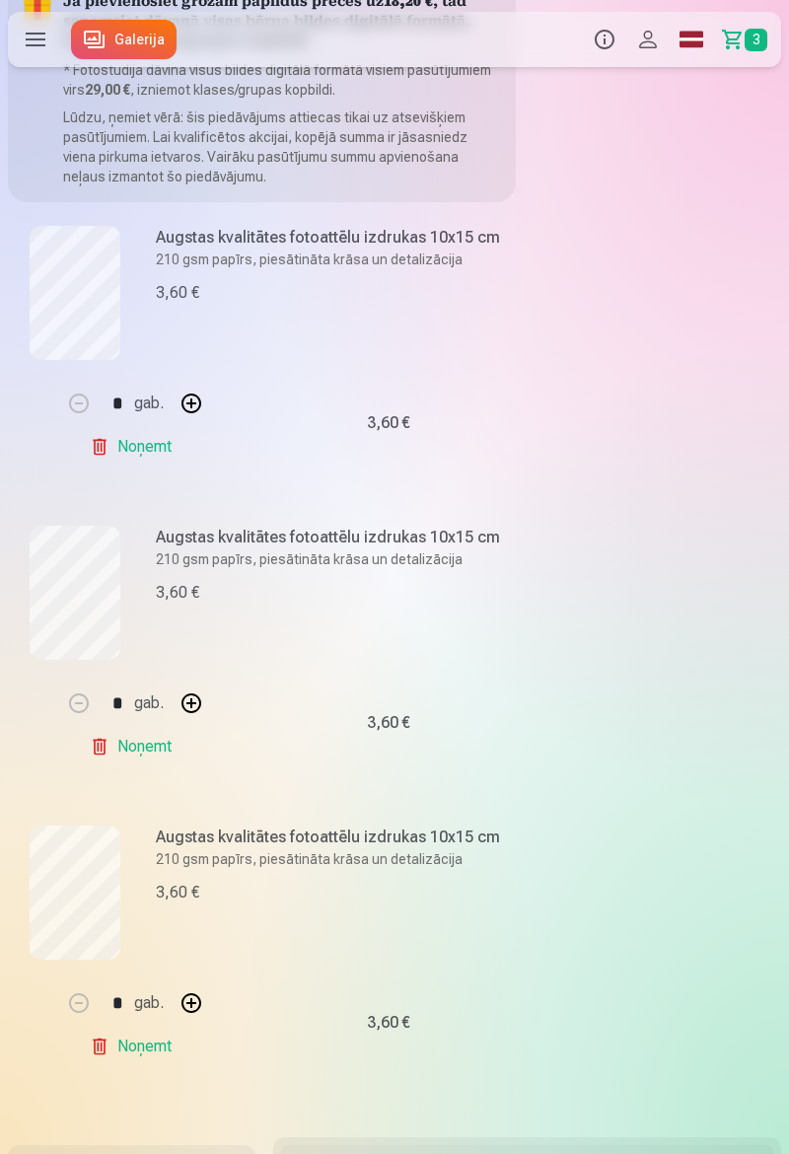
scroll to position [187, 0]
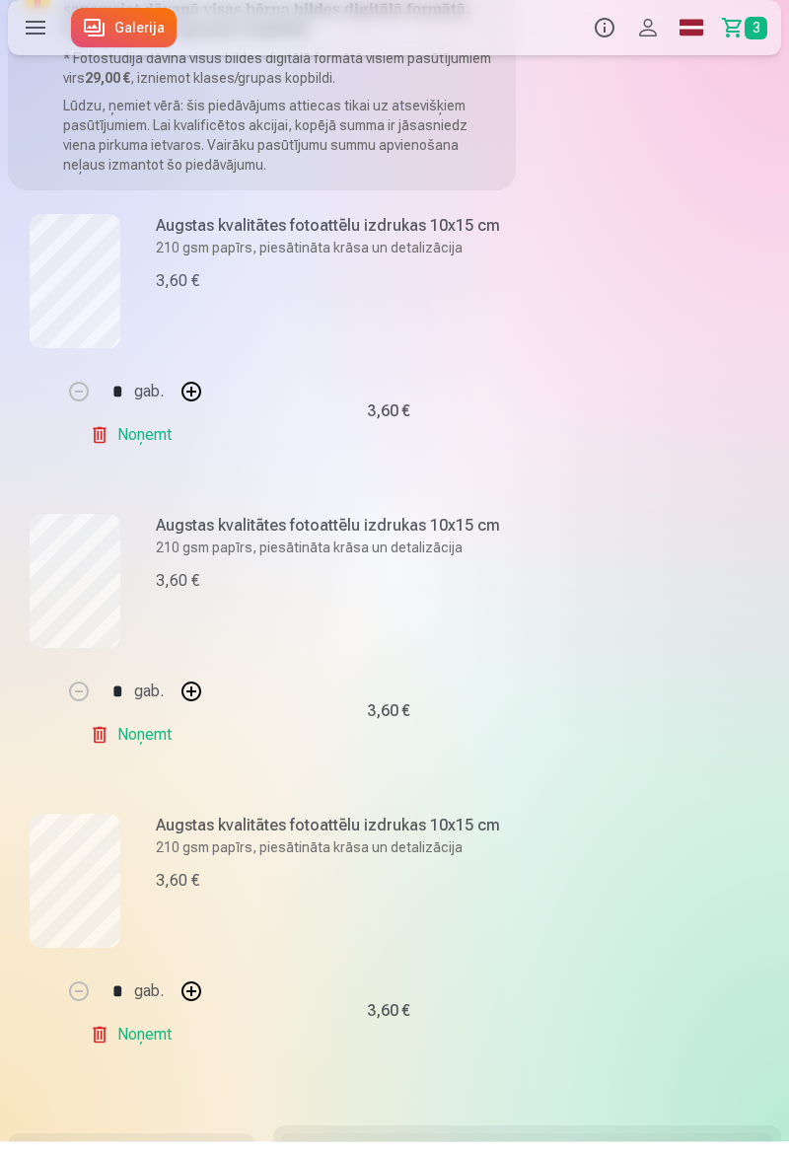
type input "*******"
click at [163, 456] on link "Noņemt" at bounding box center [135, 447] width 90 height 39
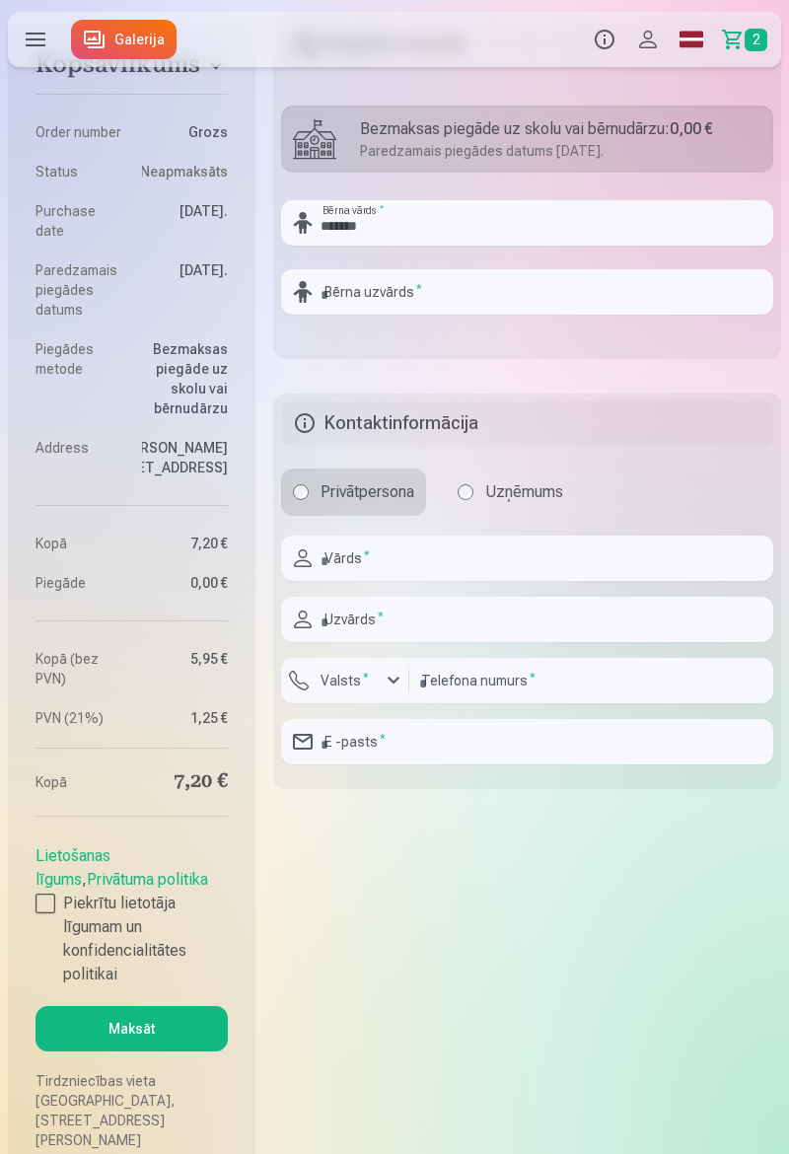
scroll to position [1009, 0]
click at [569, 287] on input "text" at bounding box center [527, 293] width 492 height 45
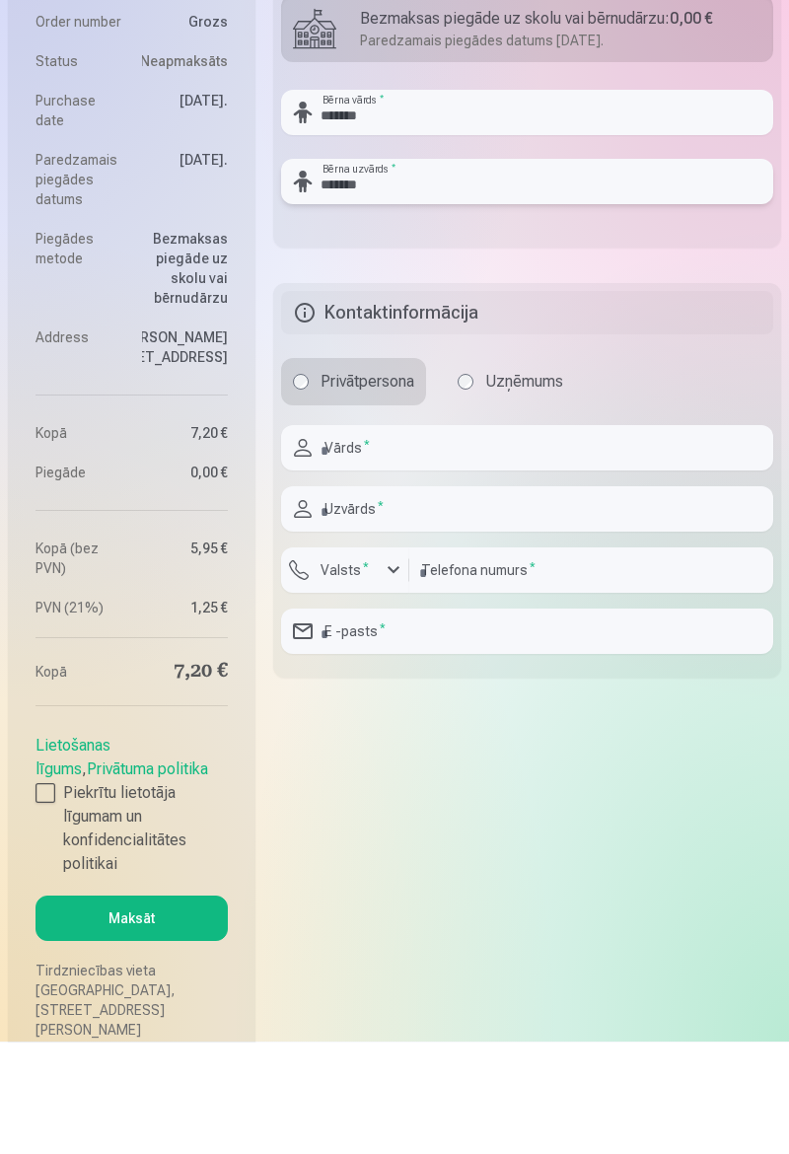
type input "*******"
click at [550, 561] on input "text" at bounding box center [527, 559] width 492 height 45
type input "**"
click at [523, 600] on input "text" at bounding box center [527, 621] width 492 height 45
type input "*"
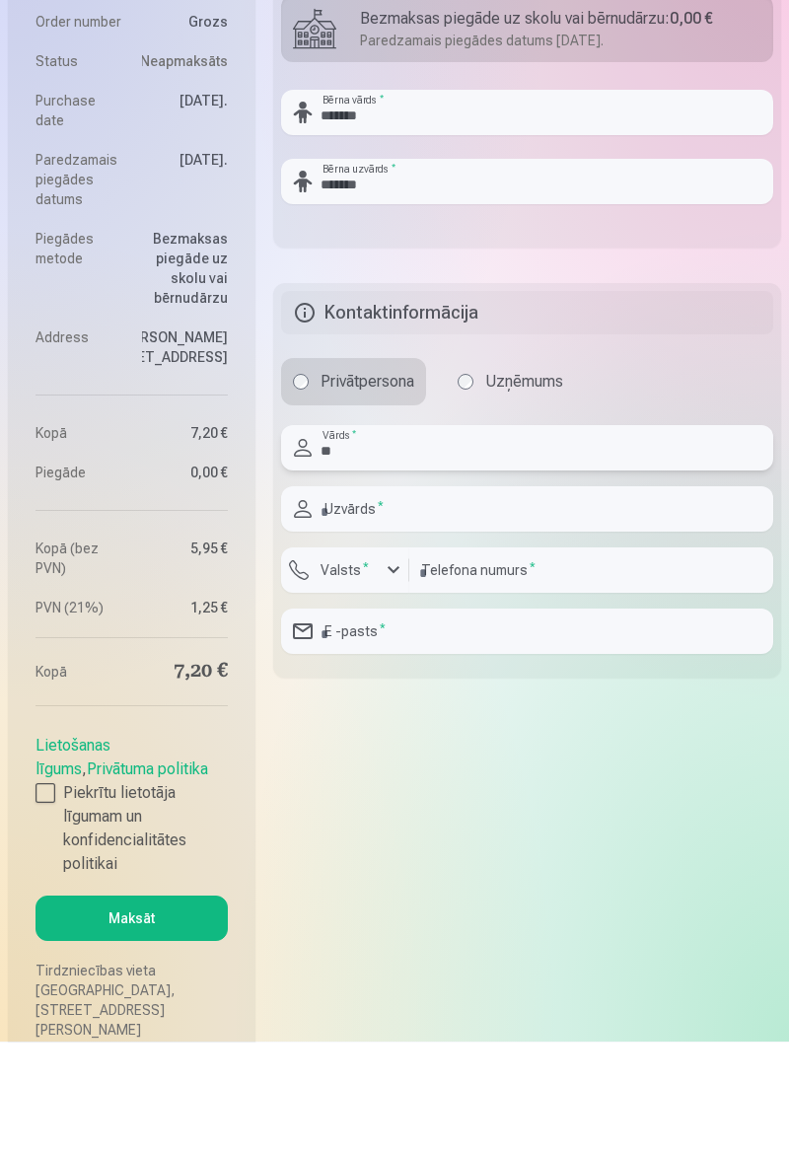
click at [593, 555] on input "**" at bounding box center [527, 559] width 492 height 45
type input "*******"
click at [542, 615] on input "text" at bounding box center [527, 621] width 492 height 45
type input "*******"
click at [371, 677] on label "Valsts *" at bounding box center [345, 682] width 64 height 20
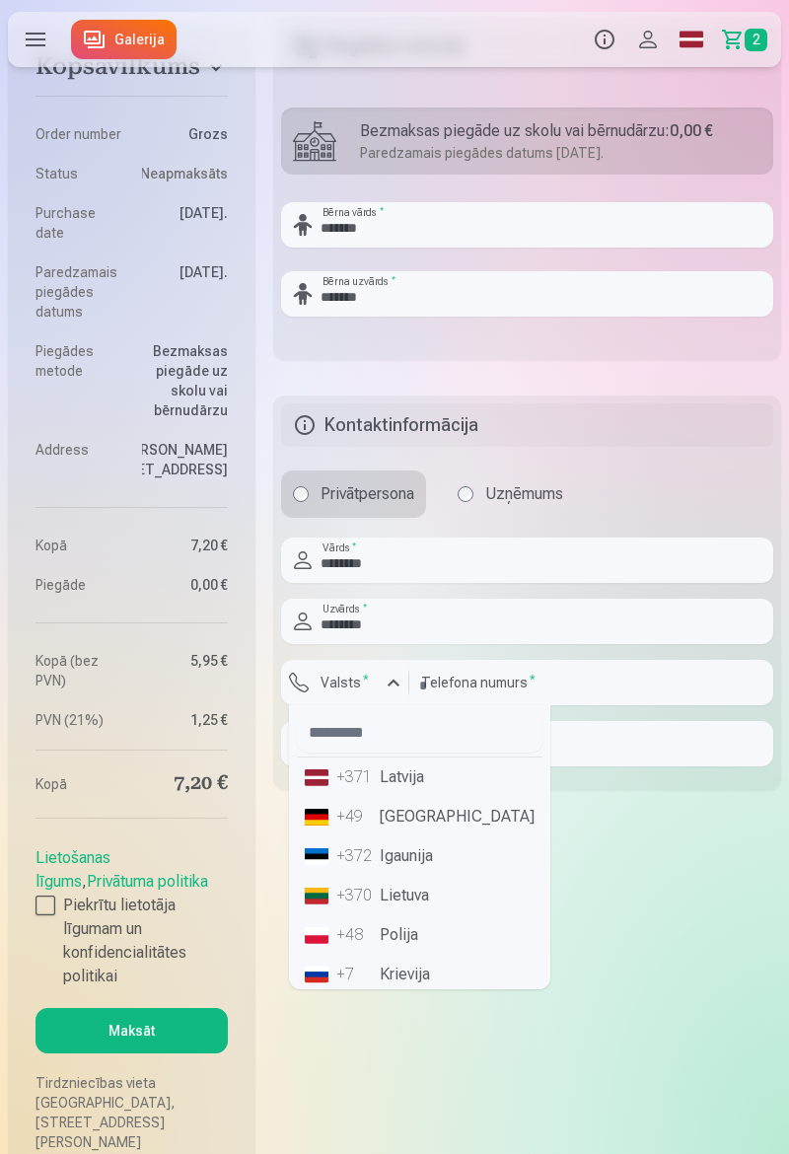
click at [422, 776] on li "+371 Latvija" at bounding box center [420, 776] width 246 height 39
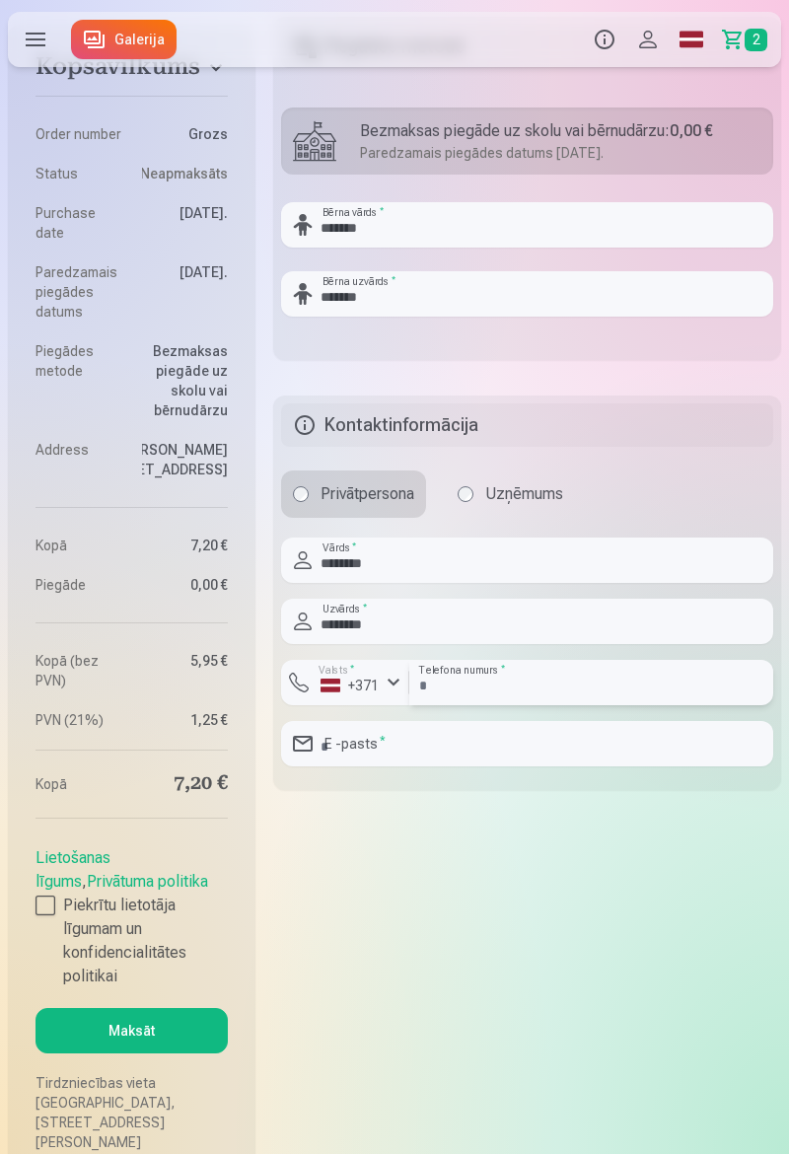
click at [534, 677] on input "number" at bounding box center [591, 682] width 364 height 45
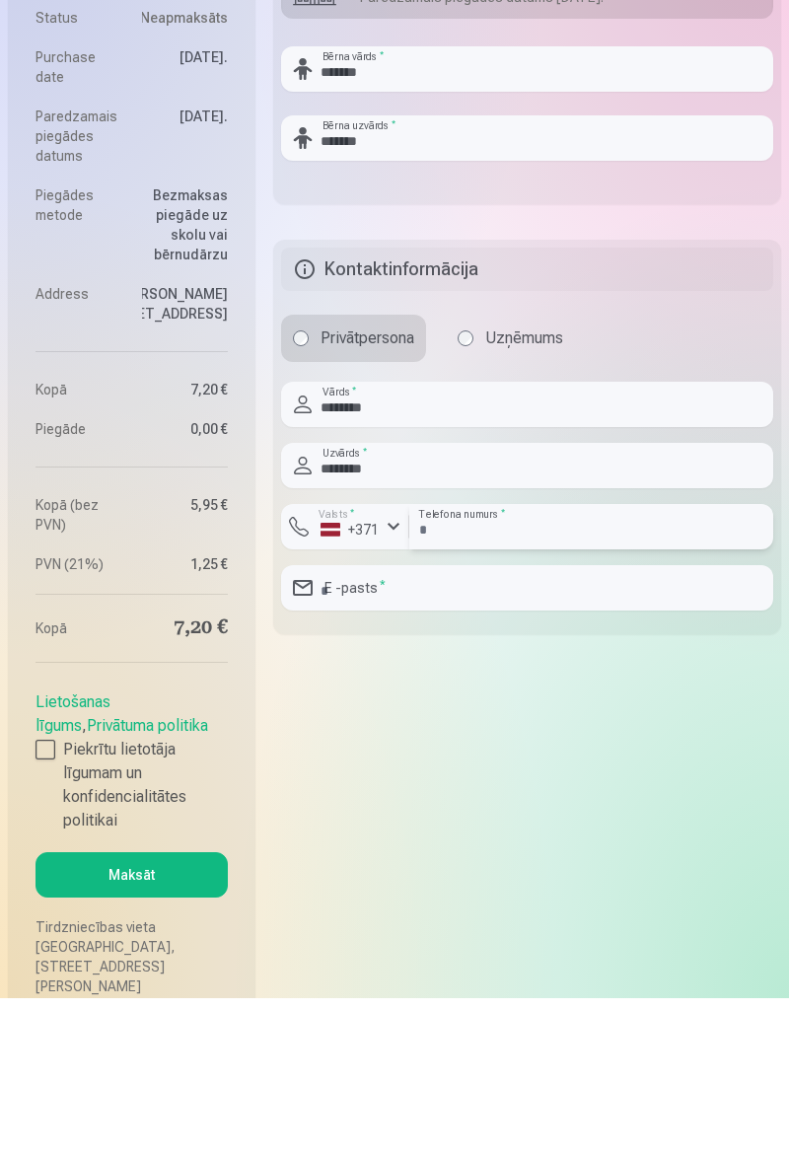
type input "********"
click at [586, 743] on input "email" at bounding box center [527, 743] width 492 height 45
type input "**********"
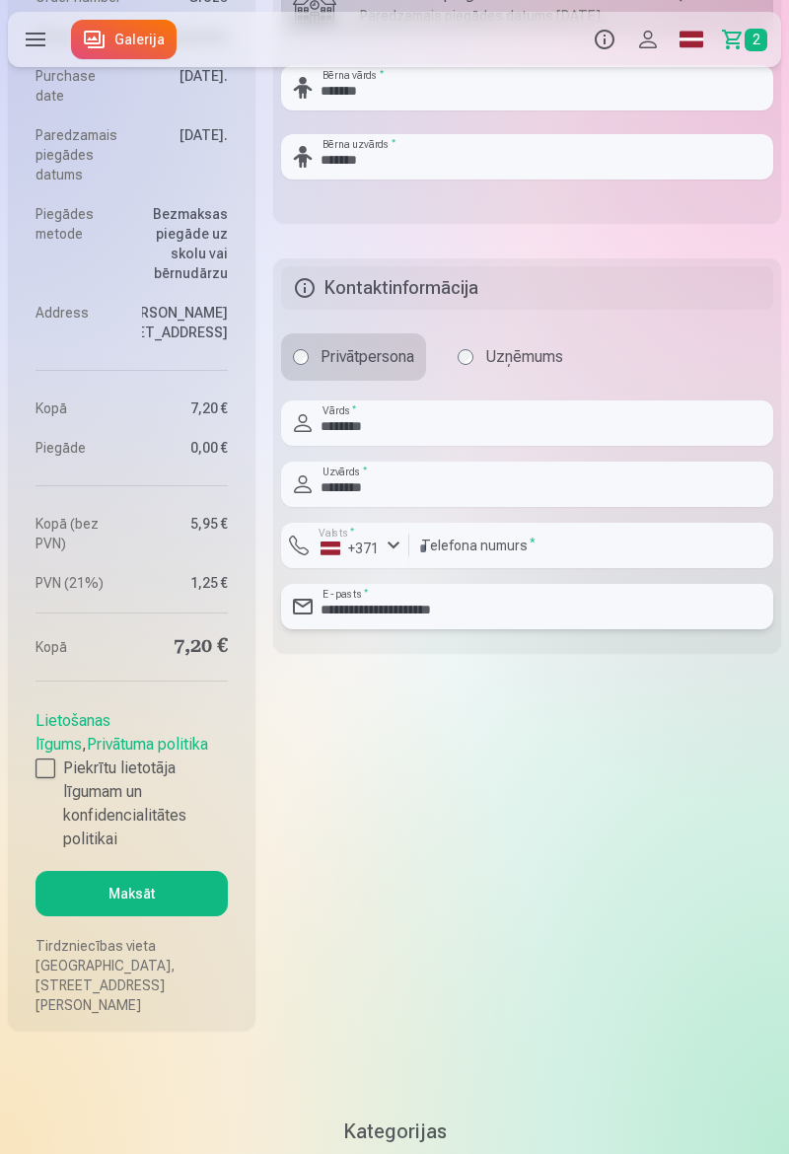
scroll to position [1148, 0]
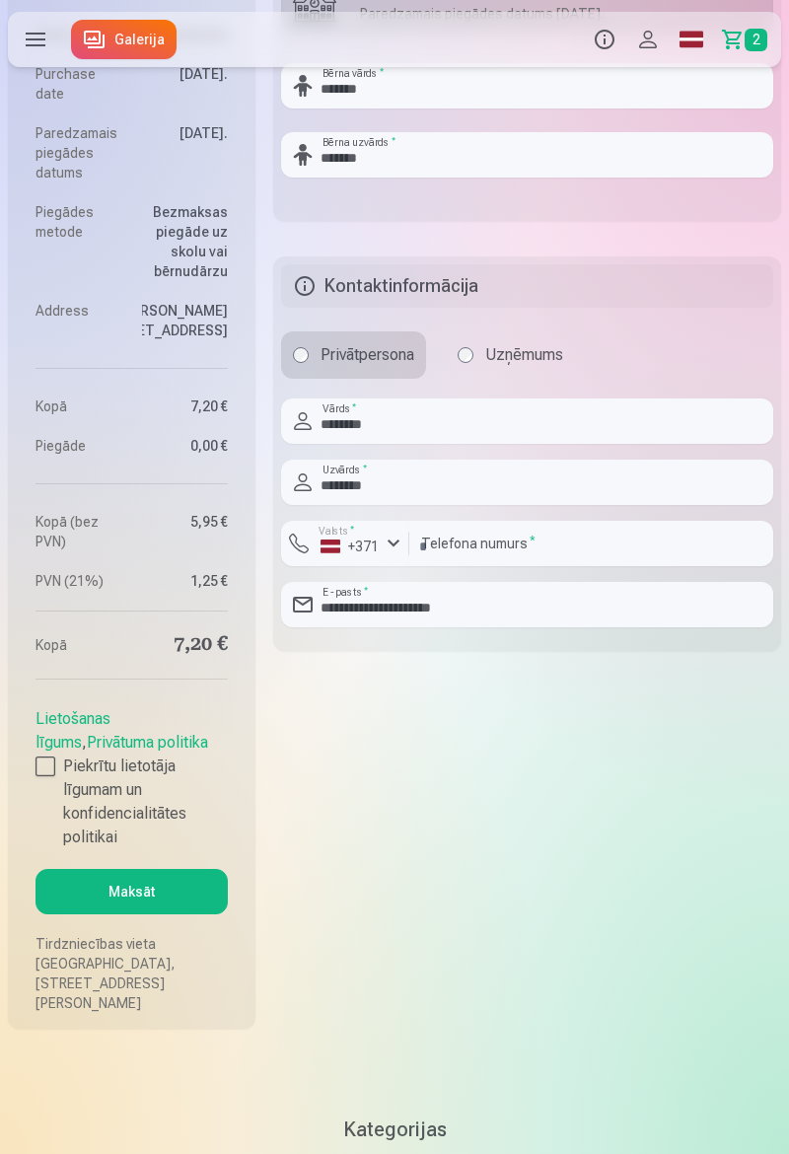
click at [52, 767] on div at bounding box center [45, 766] width 20 height 20
click at [180, 892] on button "Maksāt" at bounding box center [131, 891] width 192 height 45
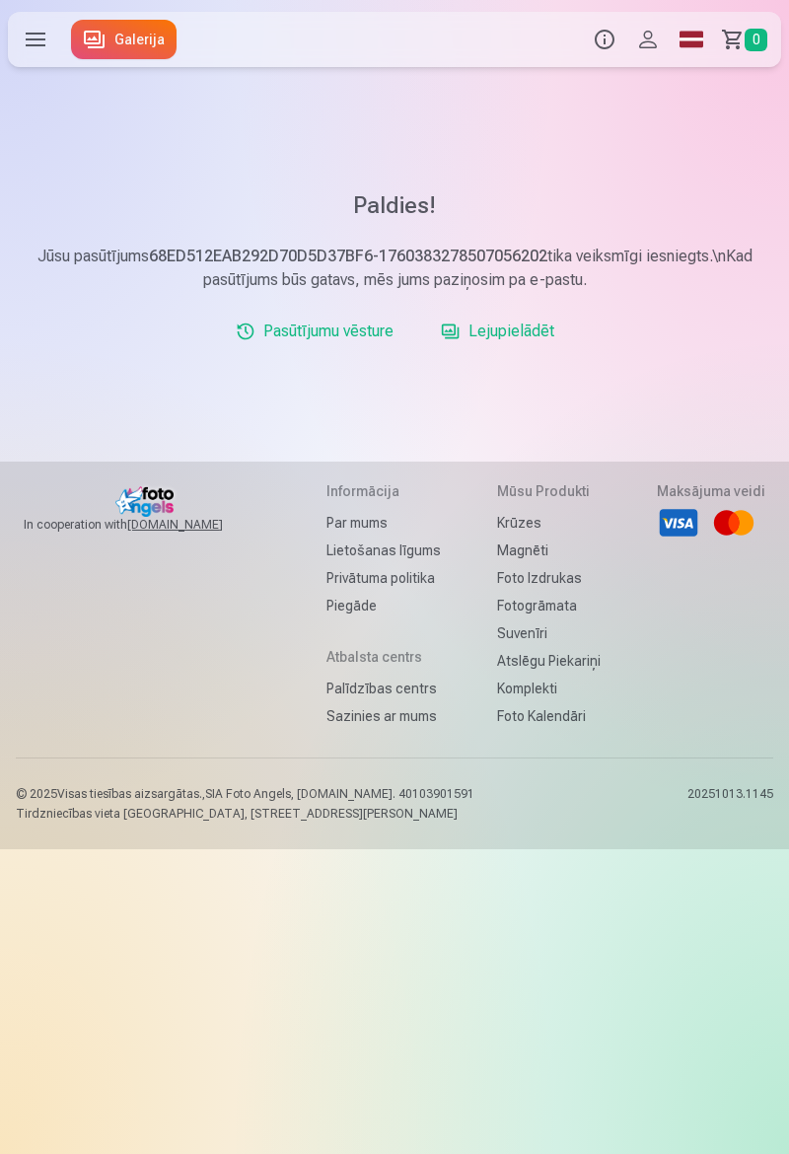
click at [124, 49] on link "Galerija" at bounding box center [124, 39] width 106 height 39
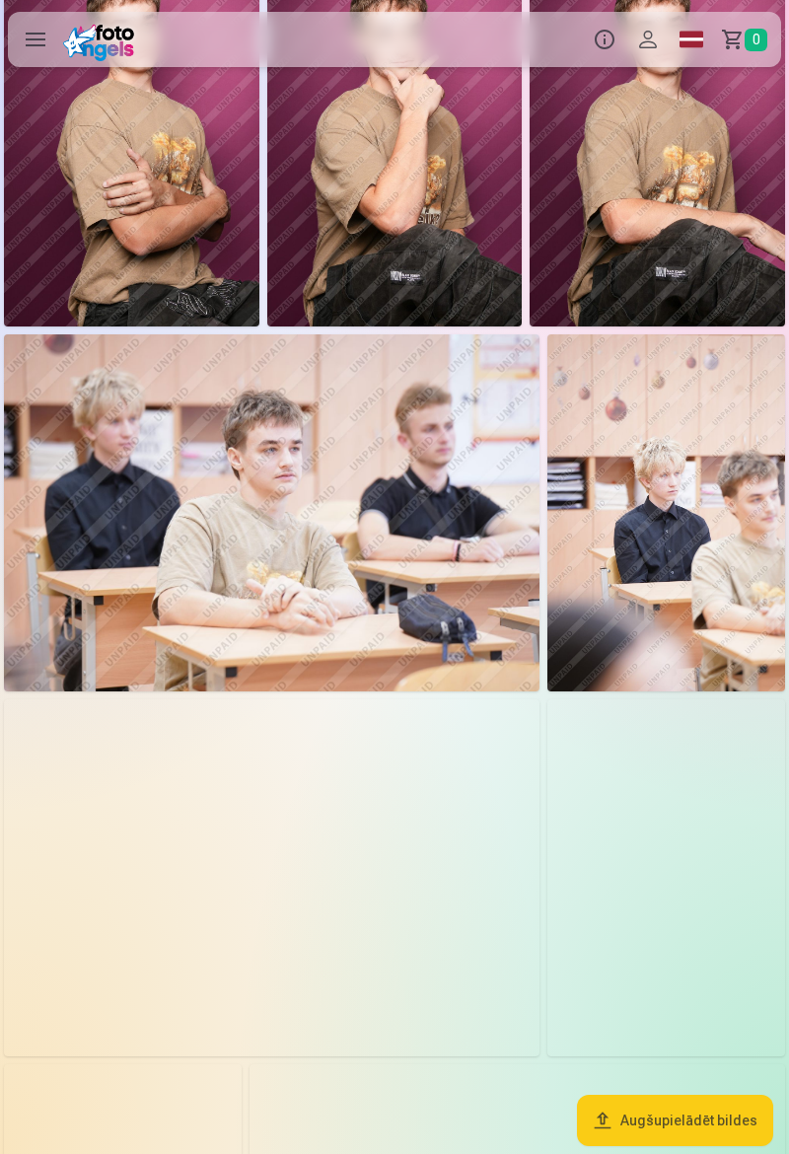
scroll to position [1264, 0]
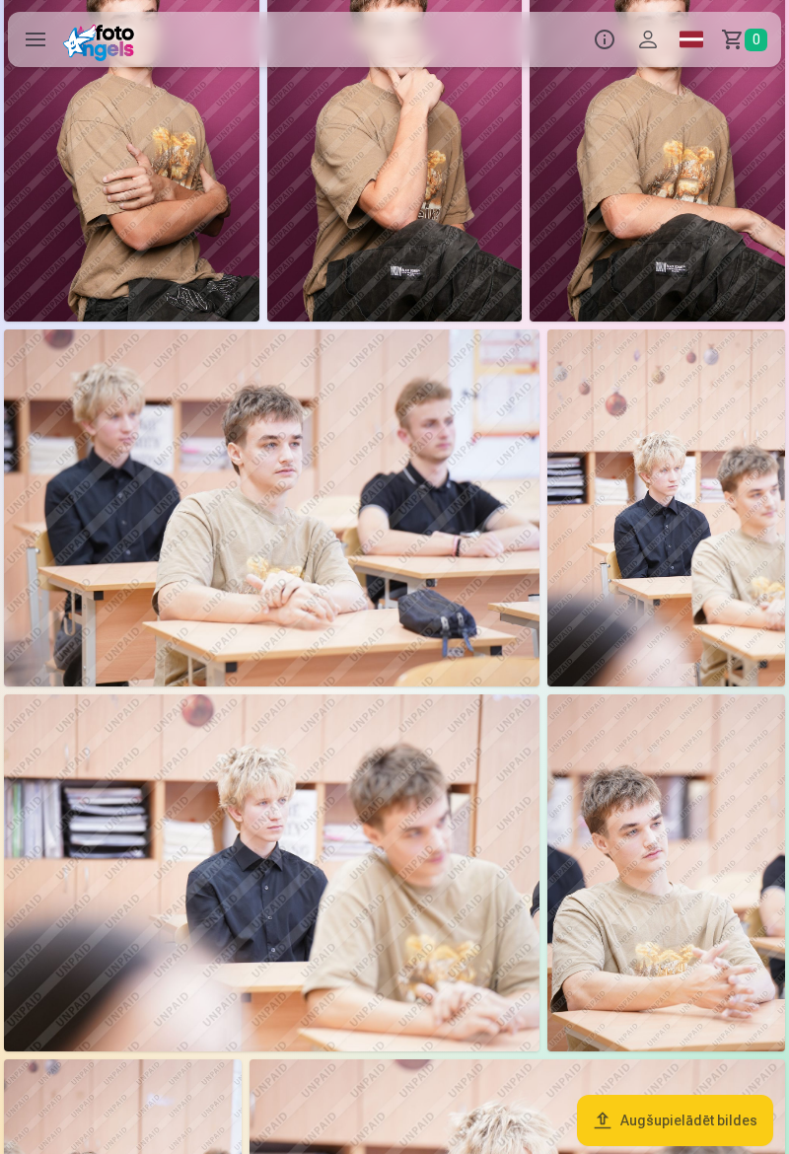
click at [677, 847] on img at bounding box center [666, 872] width 238 height 357
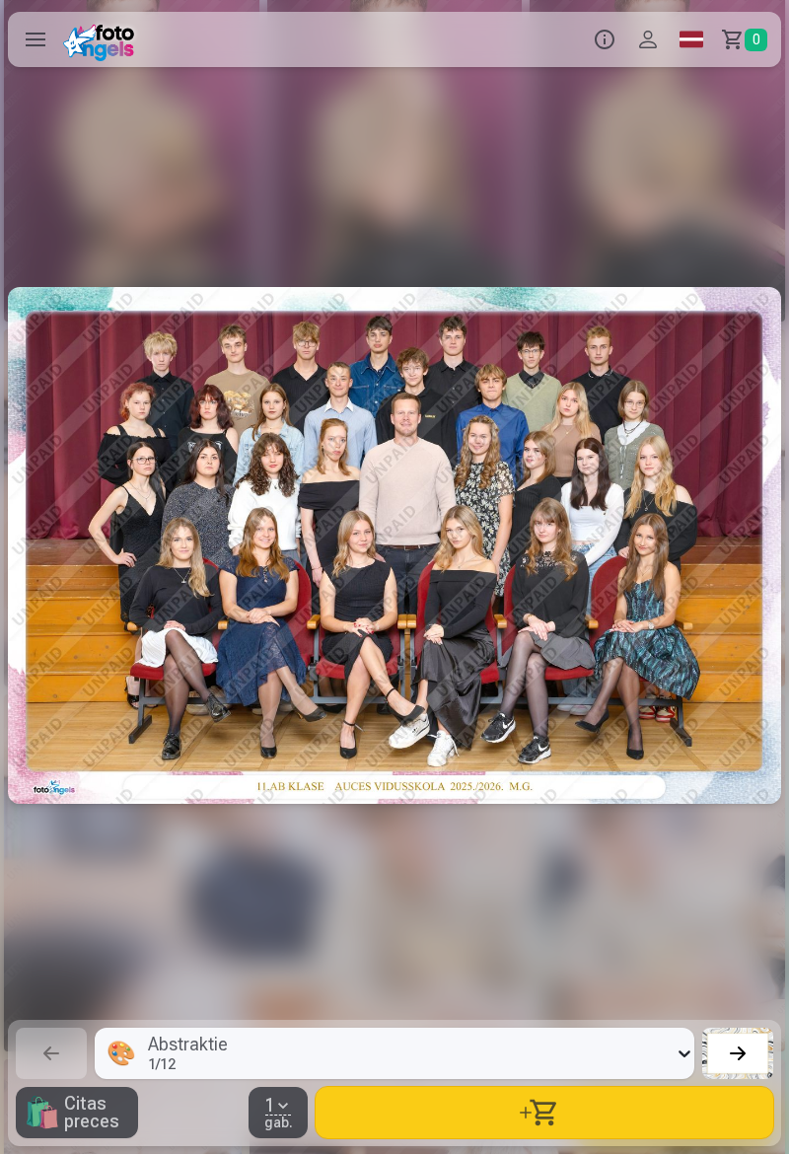
scroll to position [0, 10255]
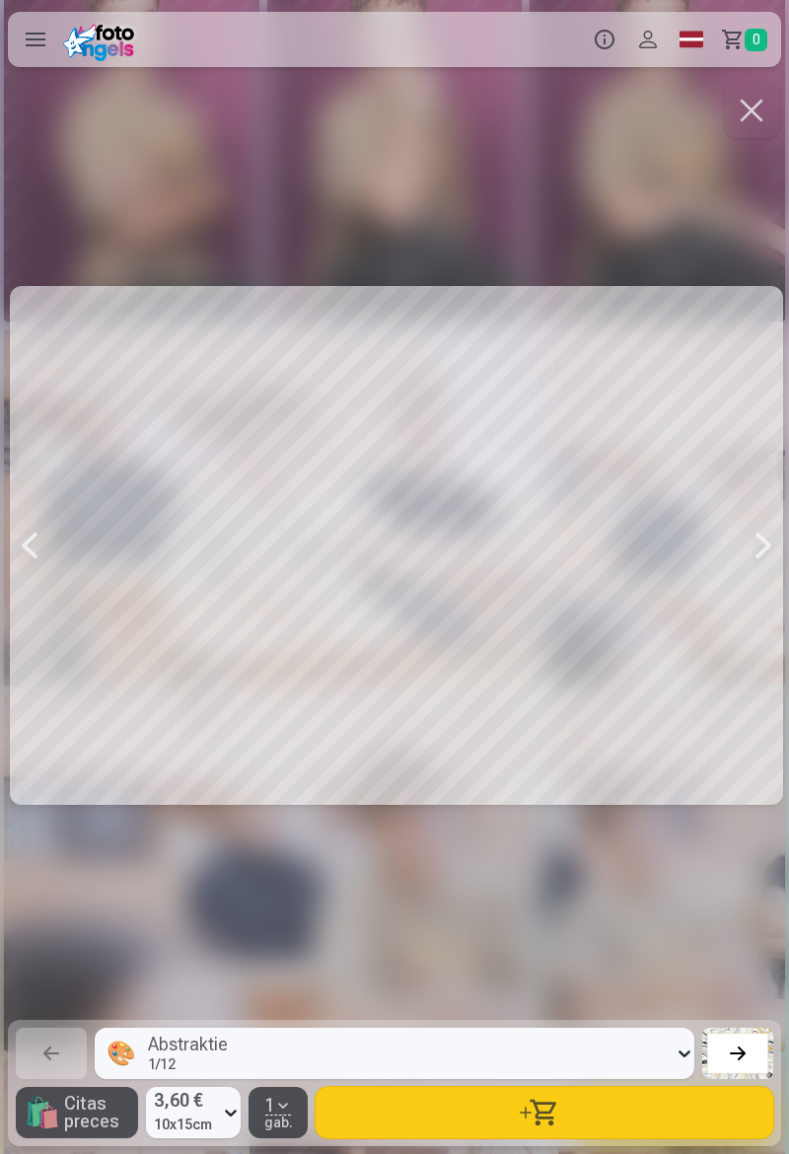
scroll to position [0, 7888]
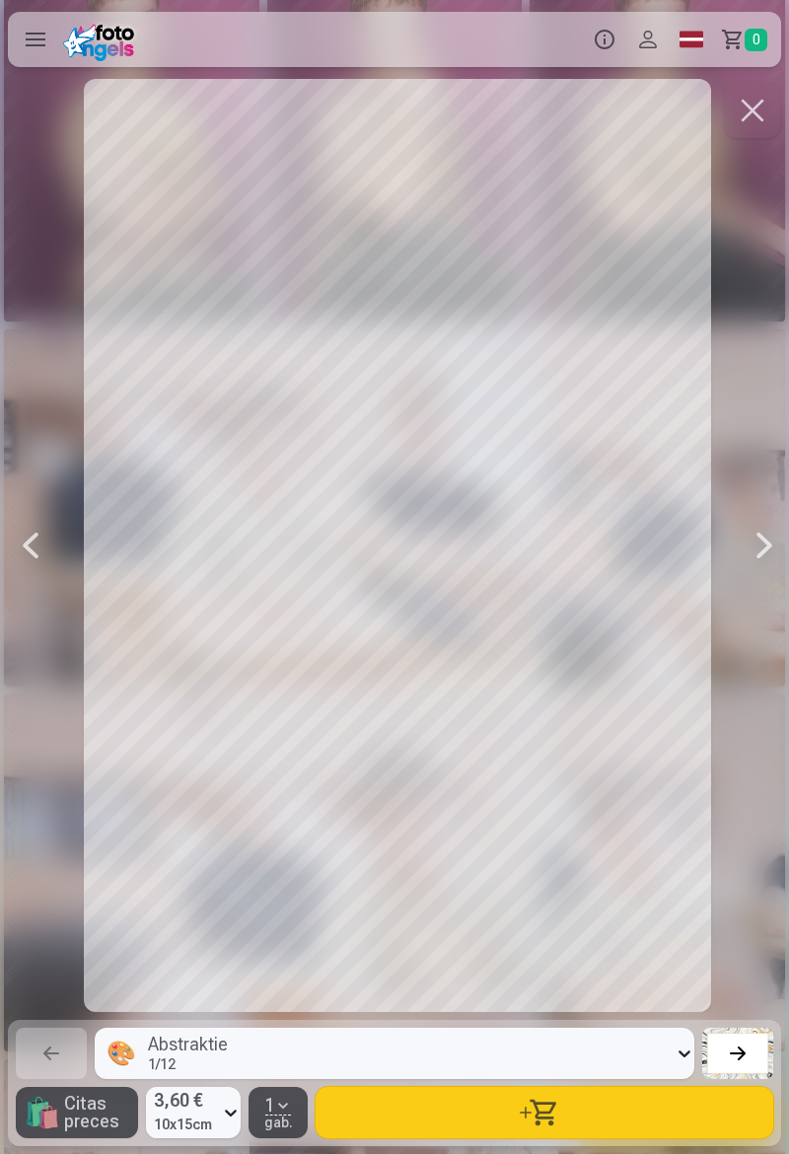
scroll to position [0, 10255]
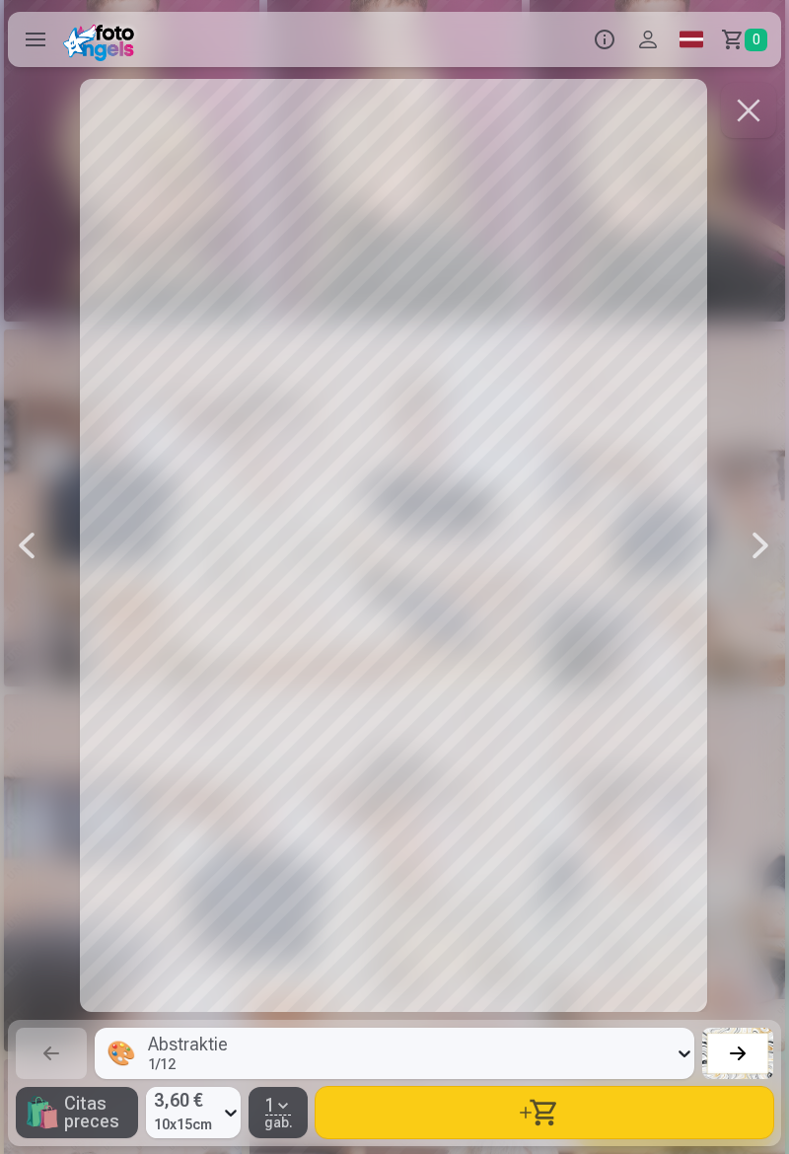
scroll to position [0, 10255]
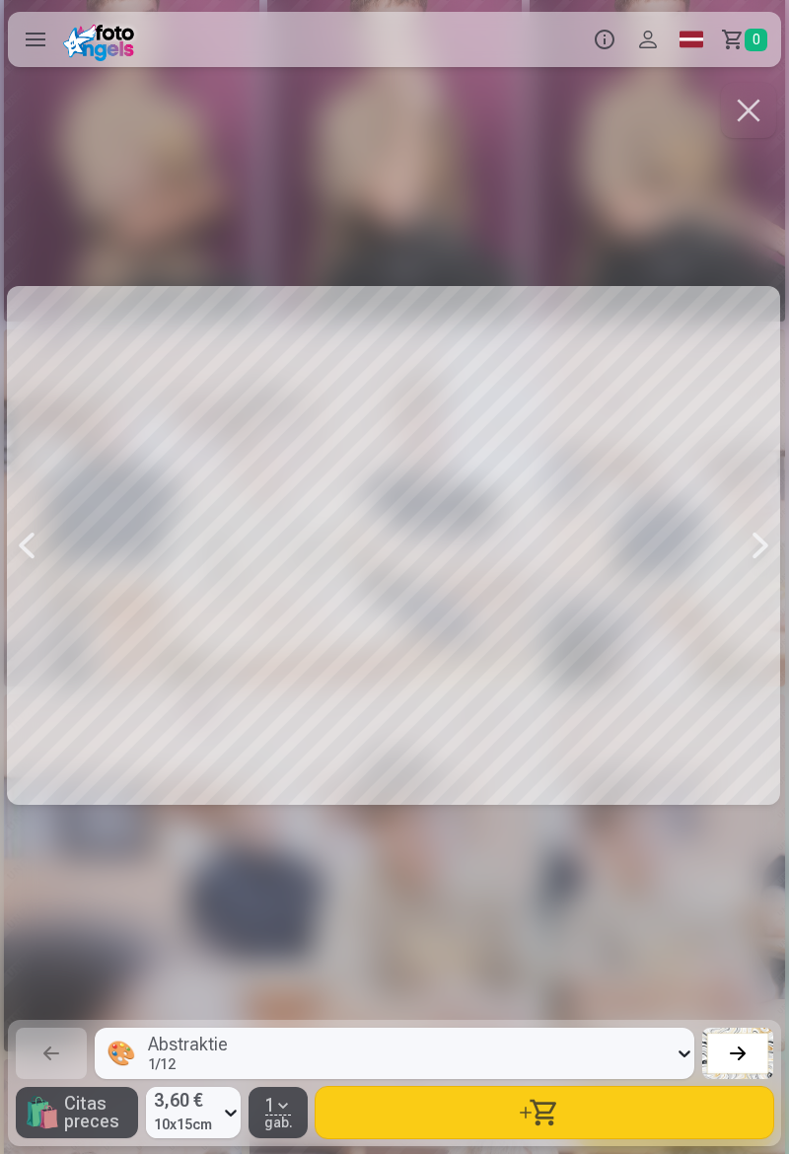
scroll to position [0, 4733]
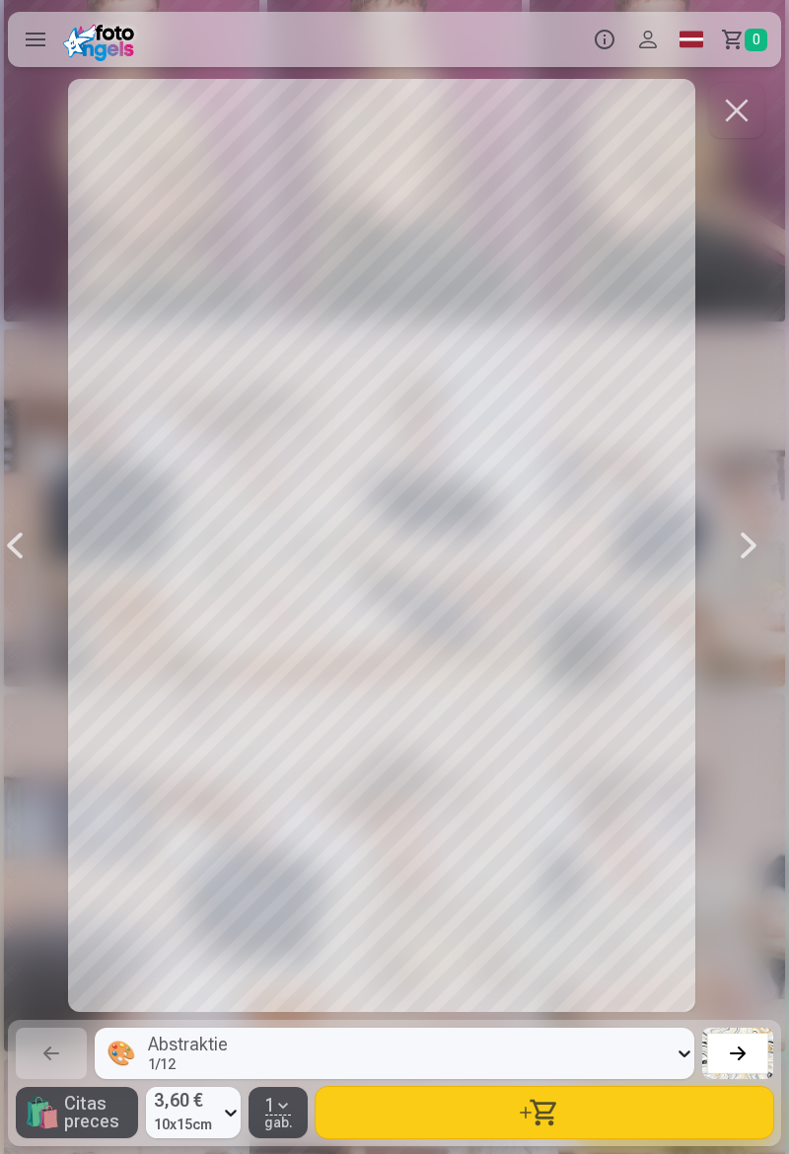
scroll to position [0, 2367]
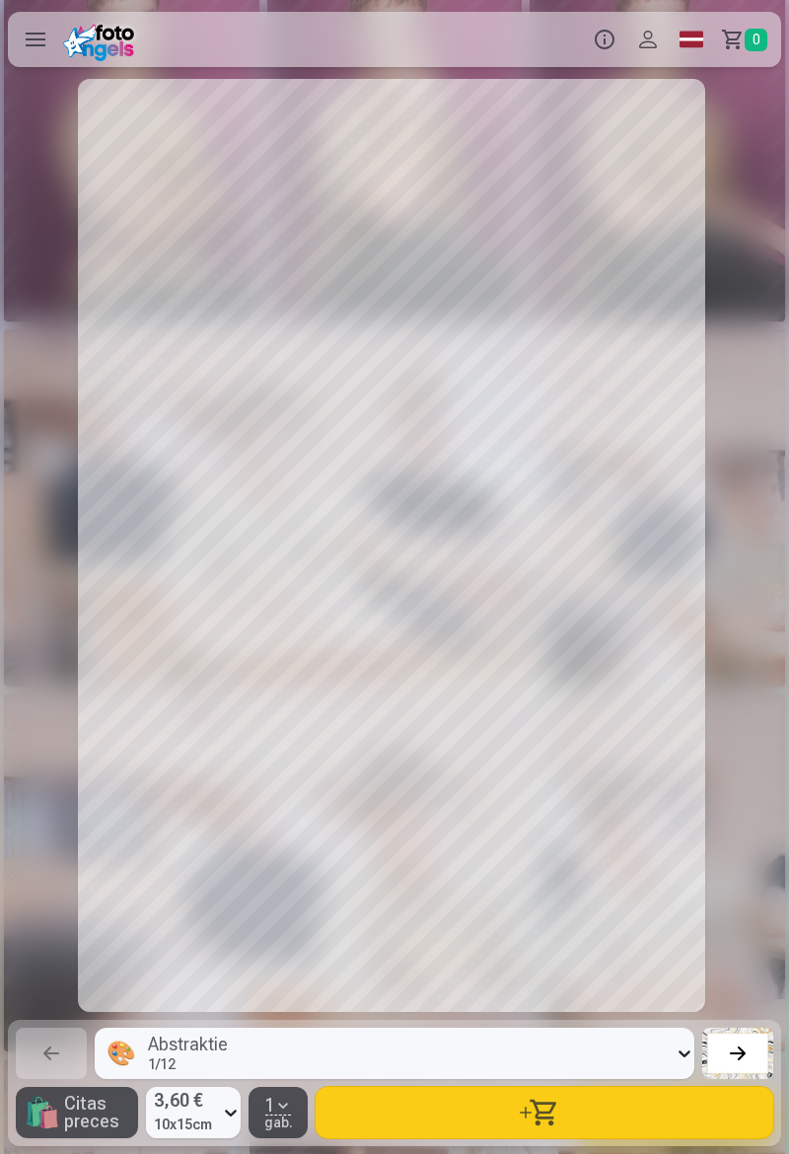
scroll to position [0, 1578]
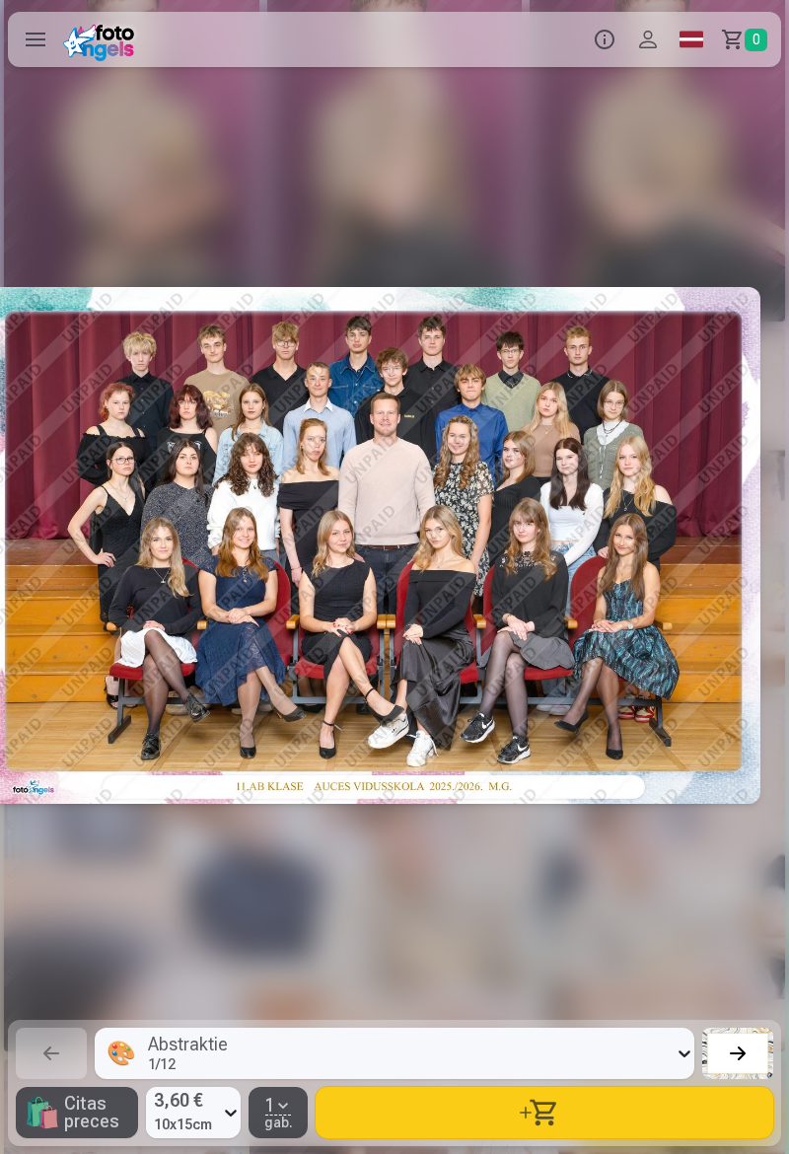
scroll to position [0, 4]
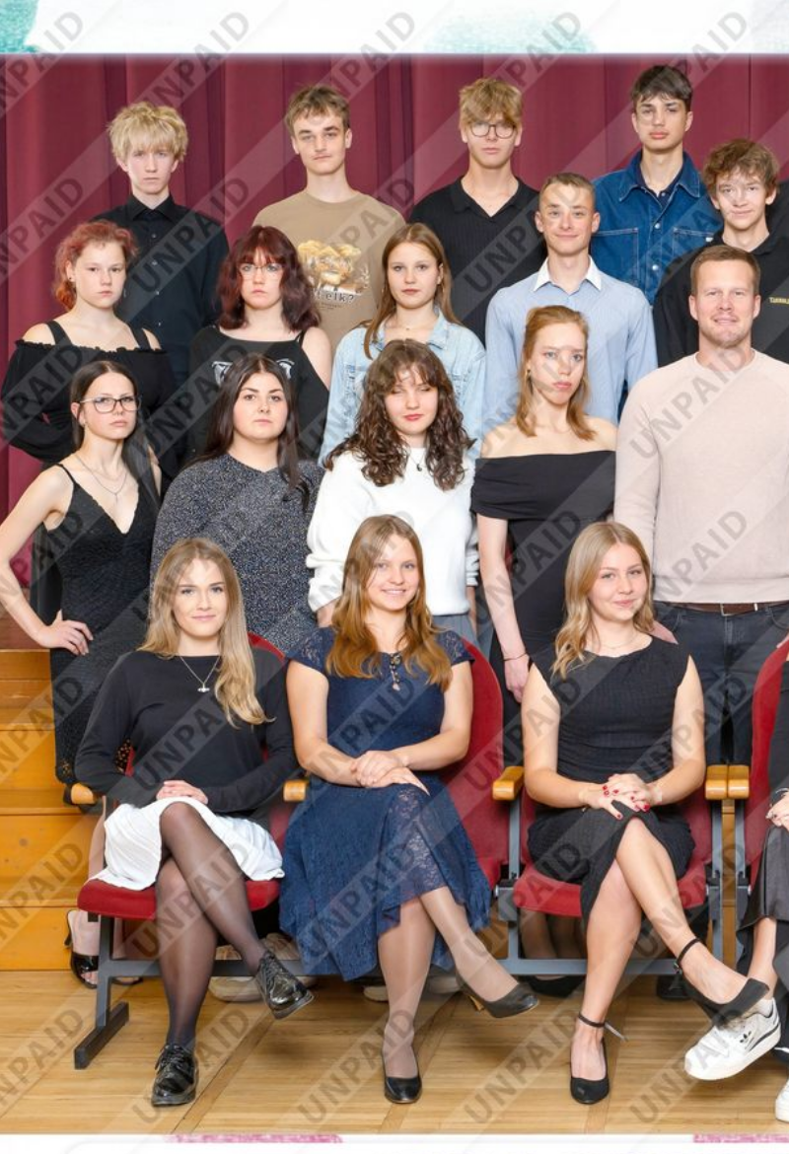
scroll to position [0, 31]
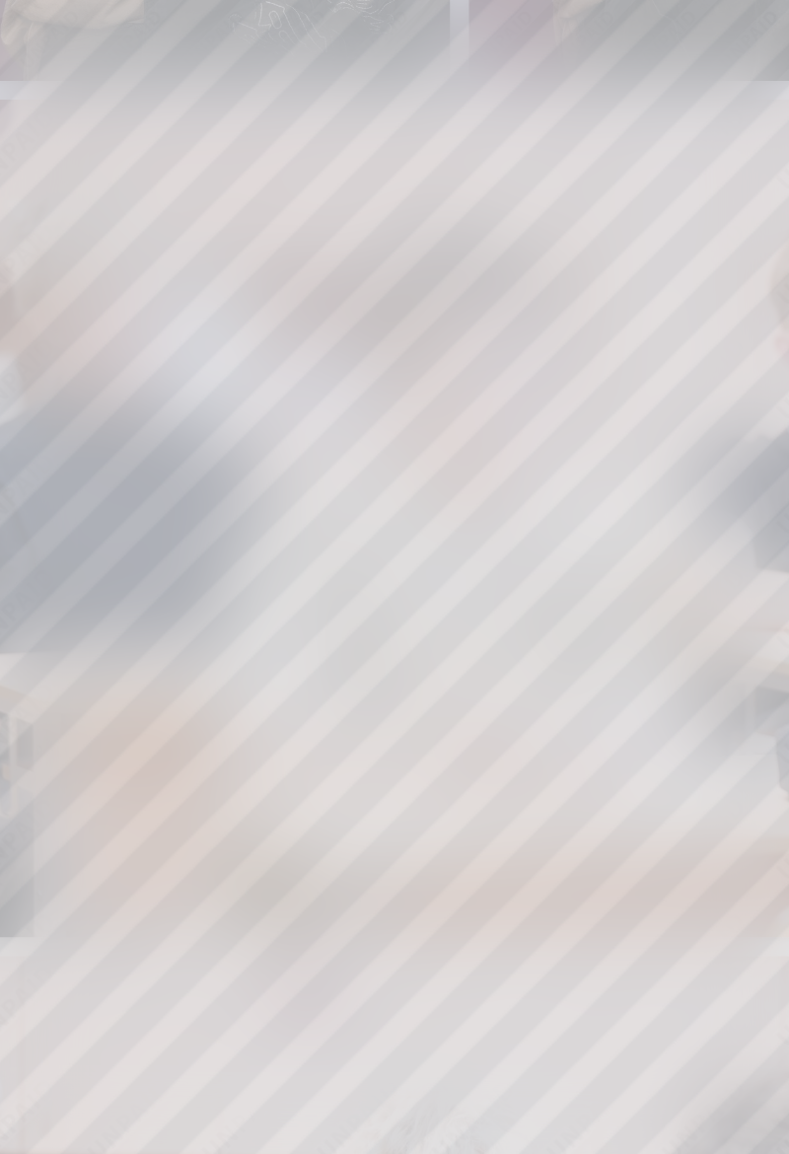
scroll to position [0, 4733]
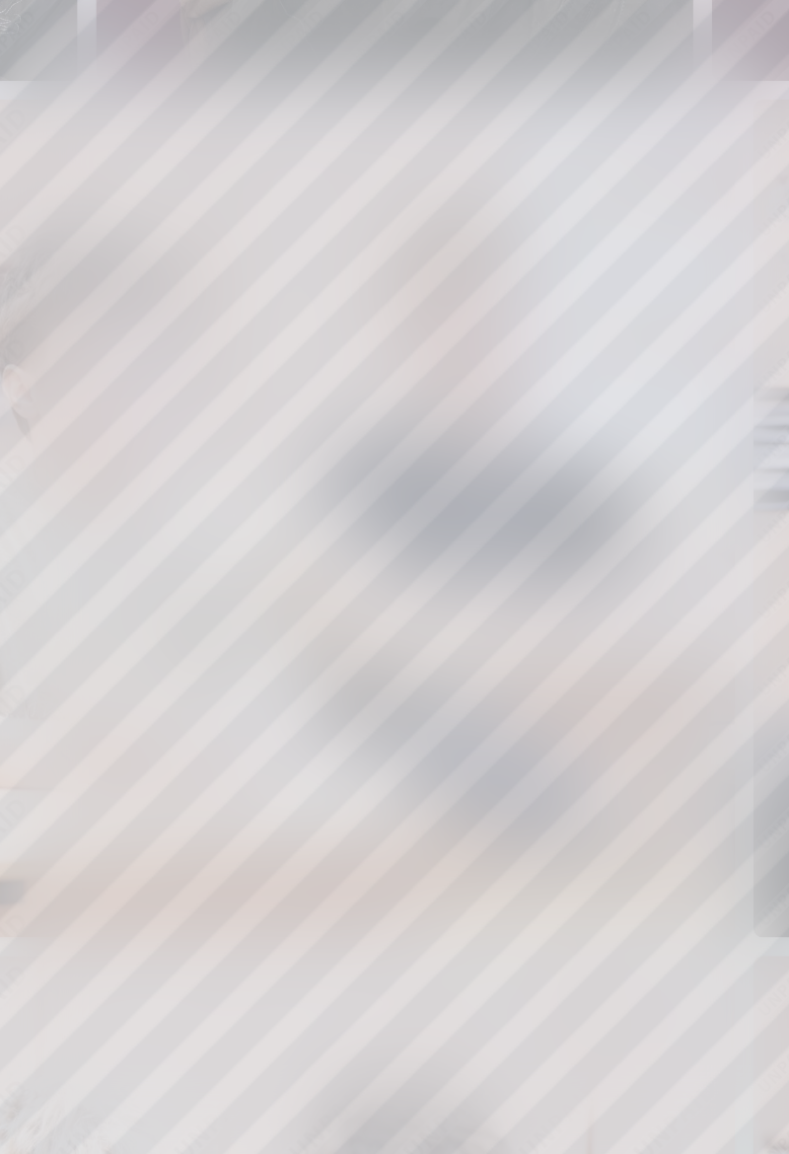
scroll to position [0, 4733]
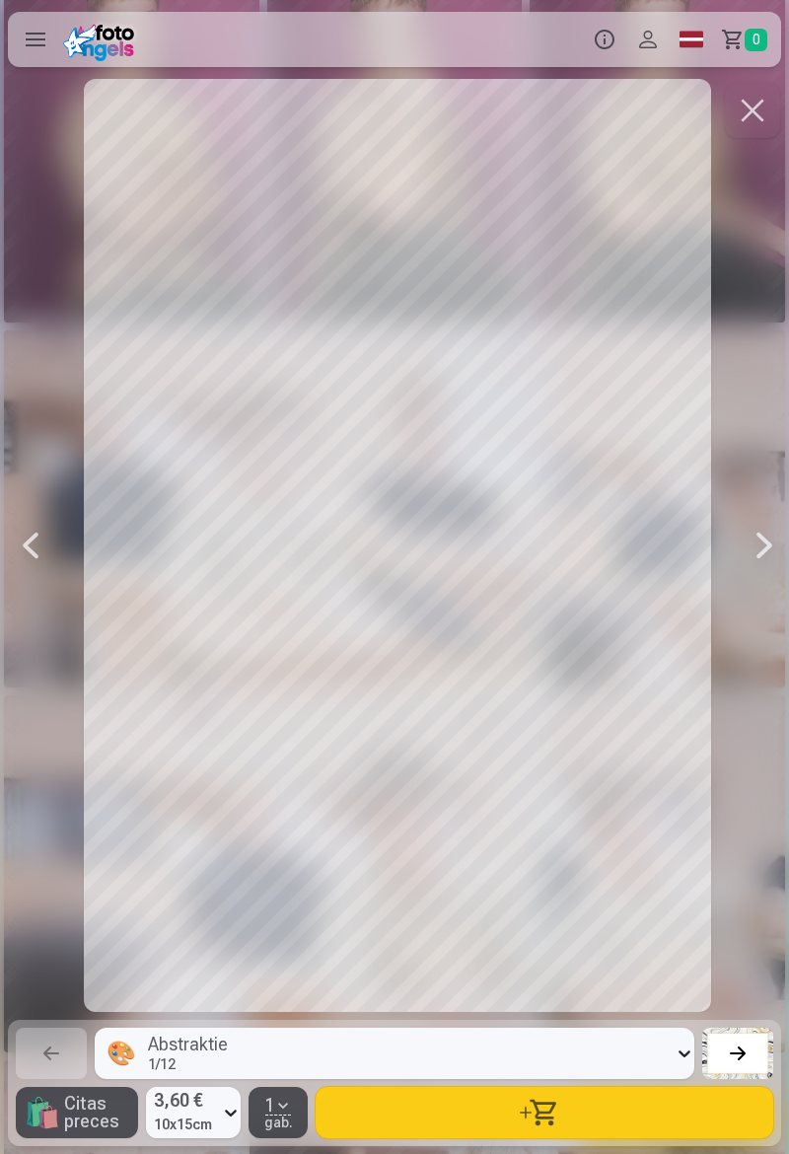
scroll to position [0, 6311]
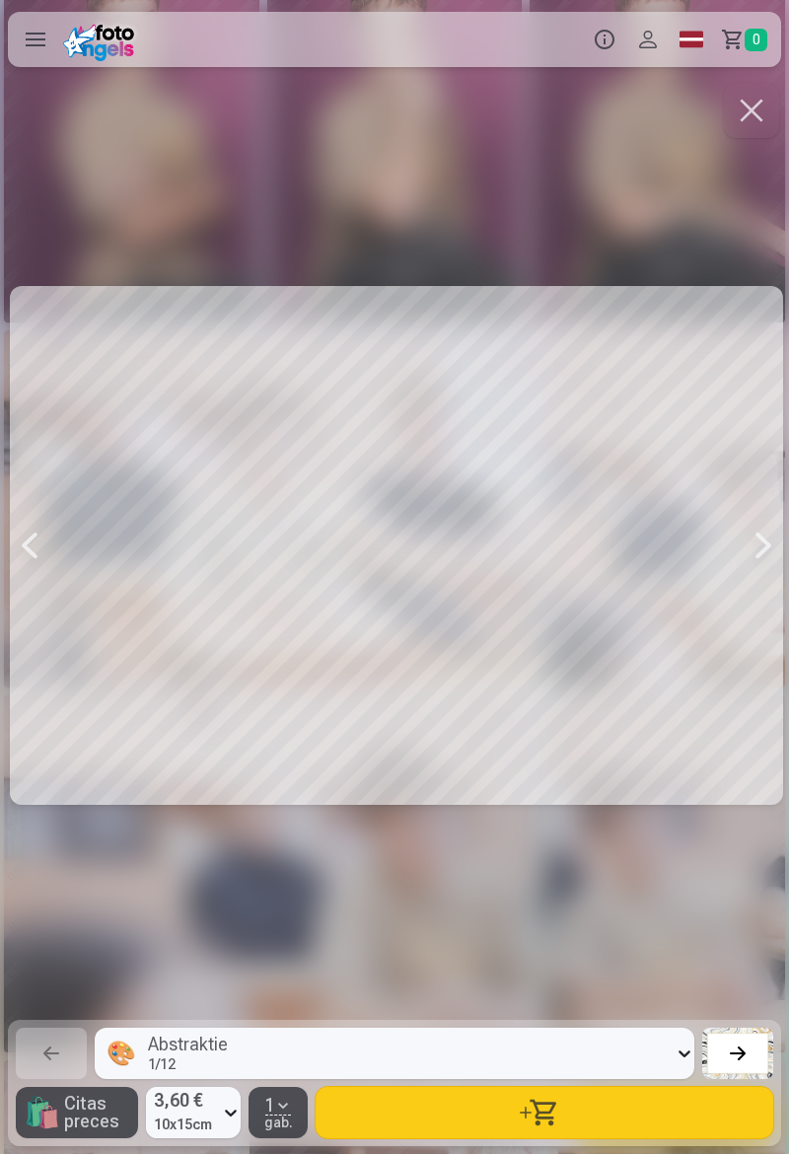
scroll to position [0, 7888]
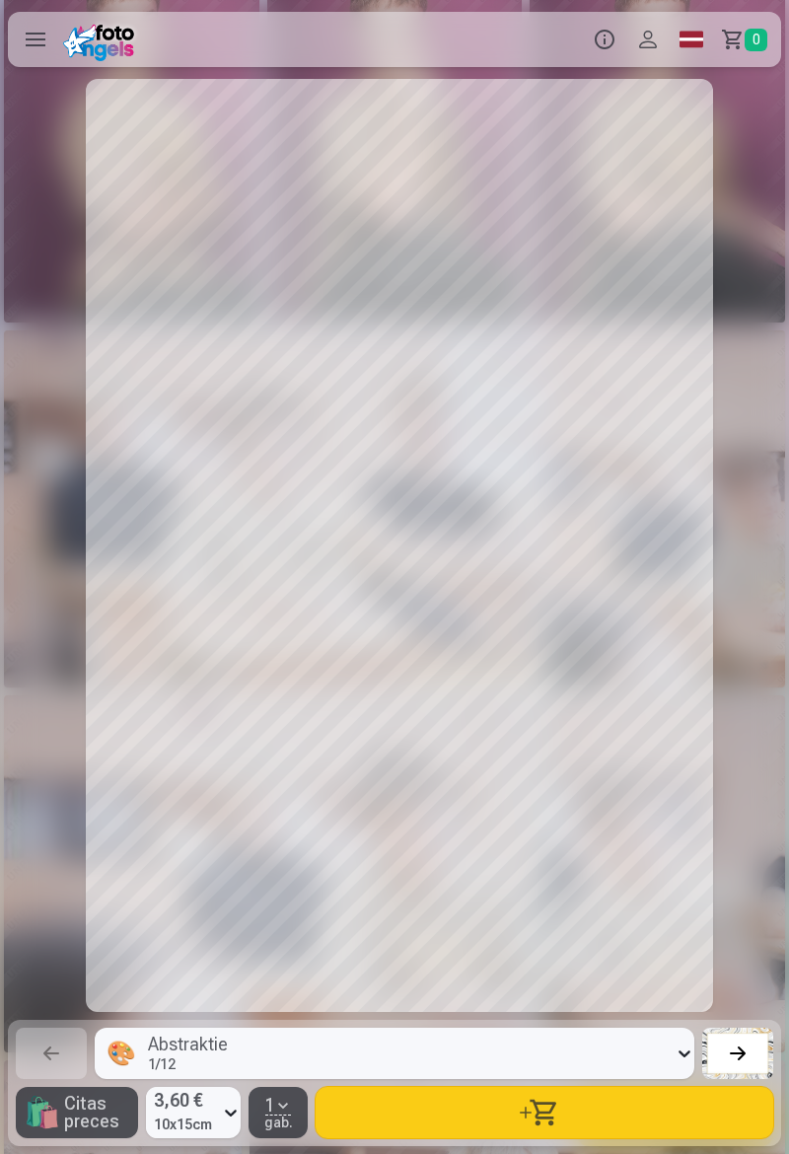
scroll to position [0, 10255]
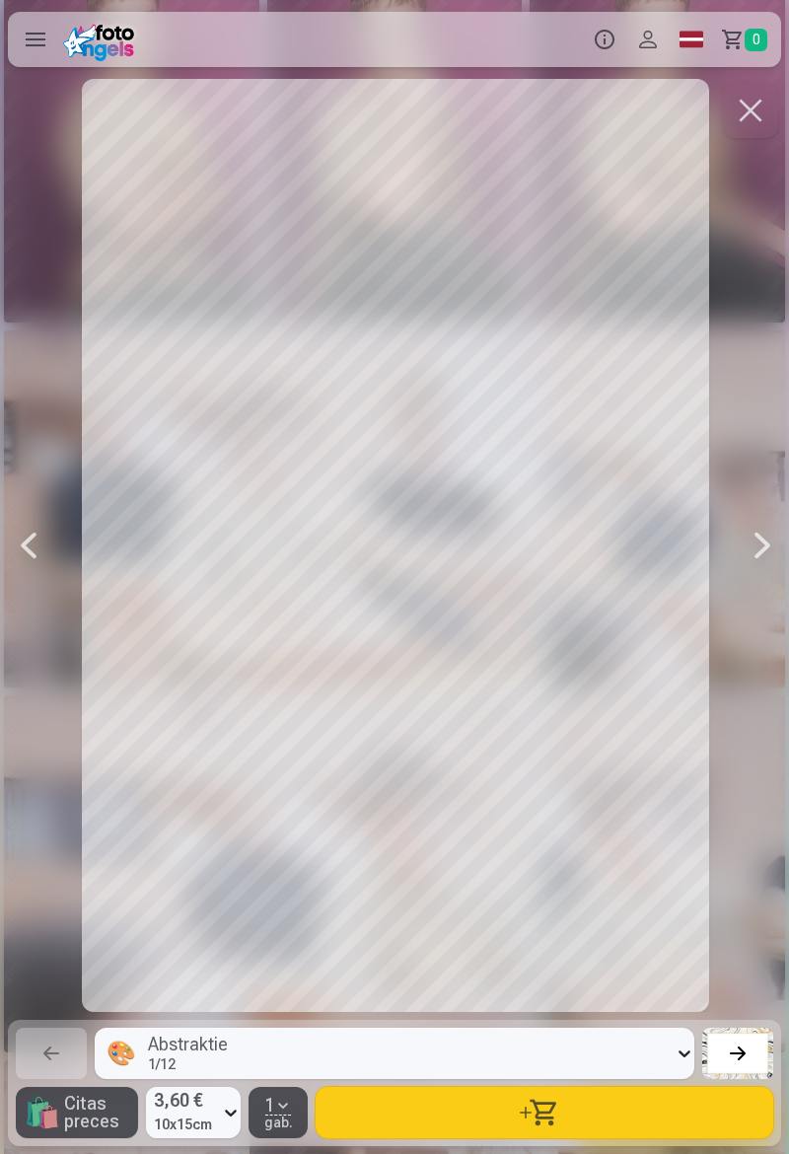
scroll to position [0, 13410]
click at [747, 109] on button "button" at bounding box center [749, 110] width 55 height 55
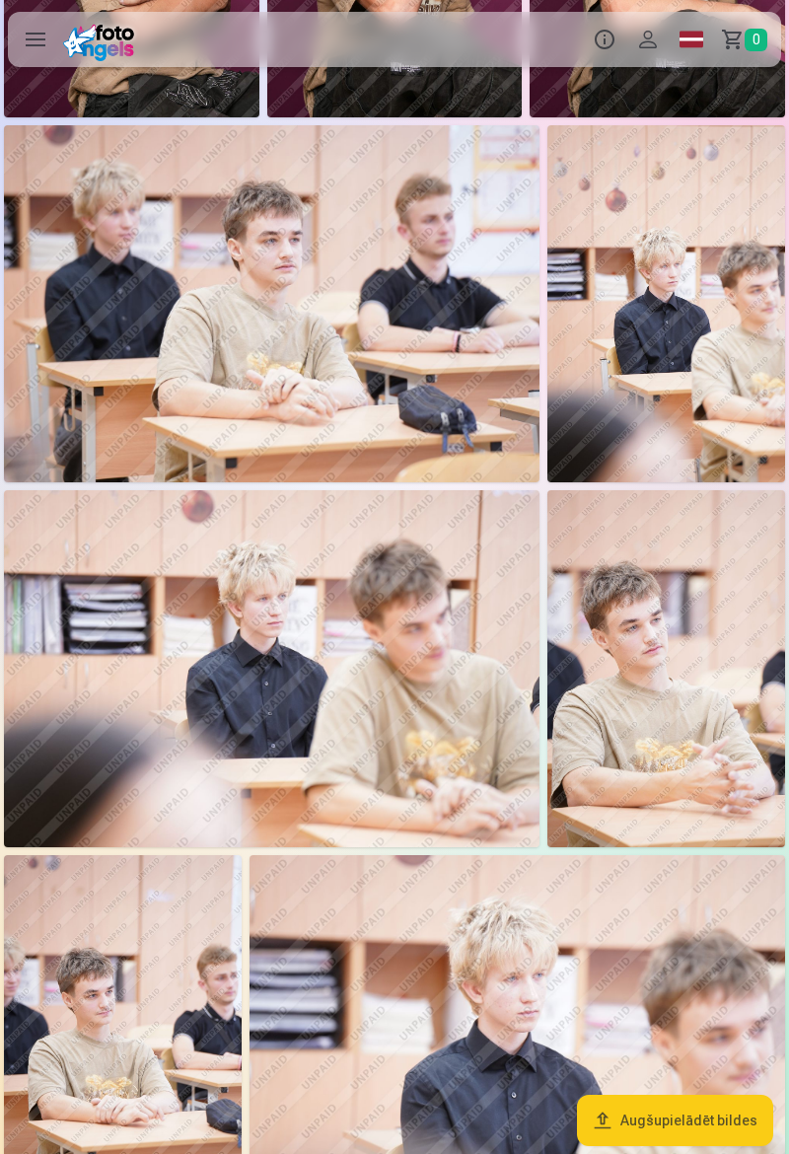
scroll to position [1449, 0]
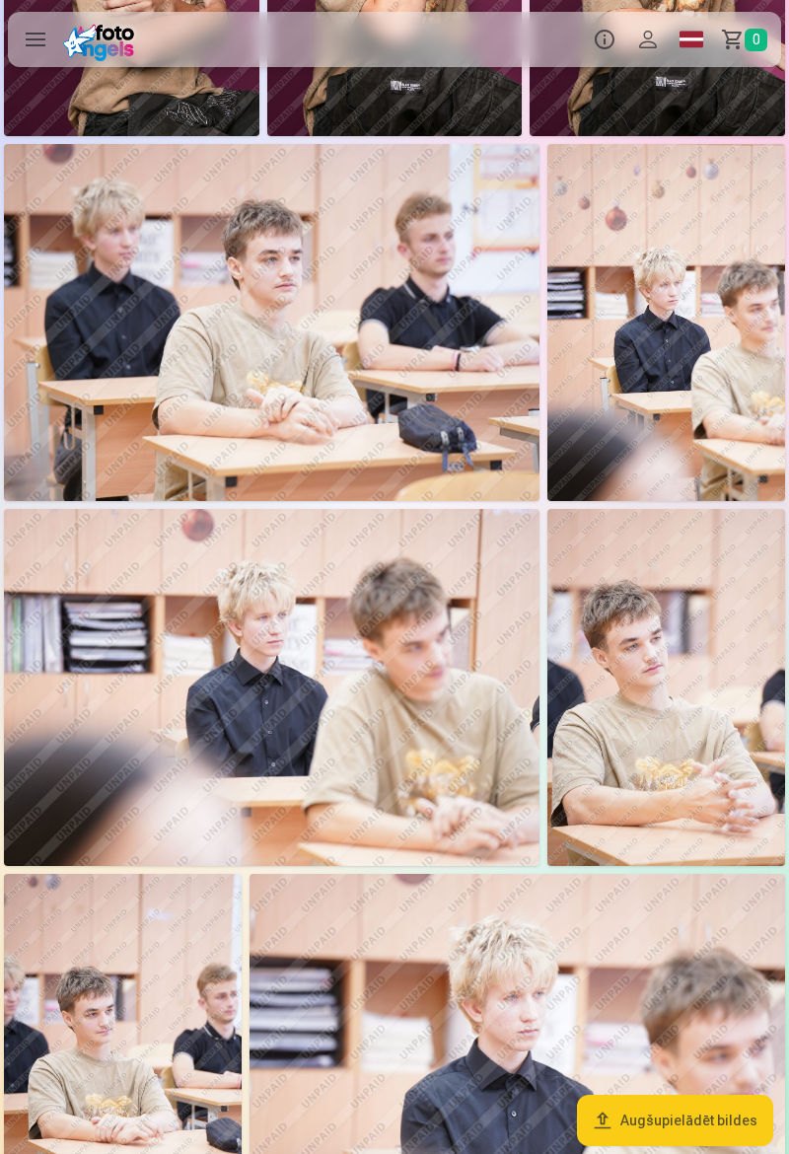
click at [729, 1146] on button "Augšupielādēt bildes" at bounding box center [675, 1120] width 196 height 51
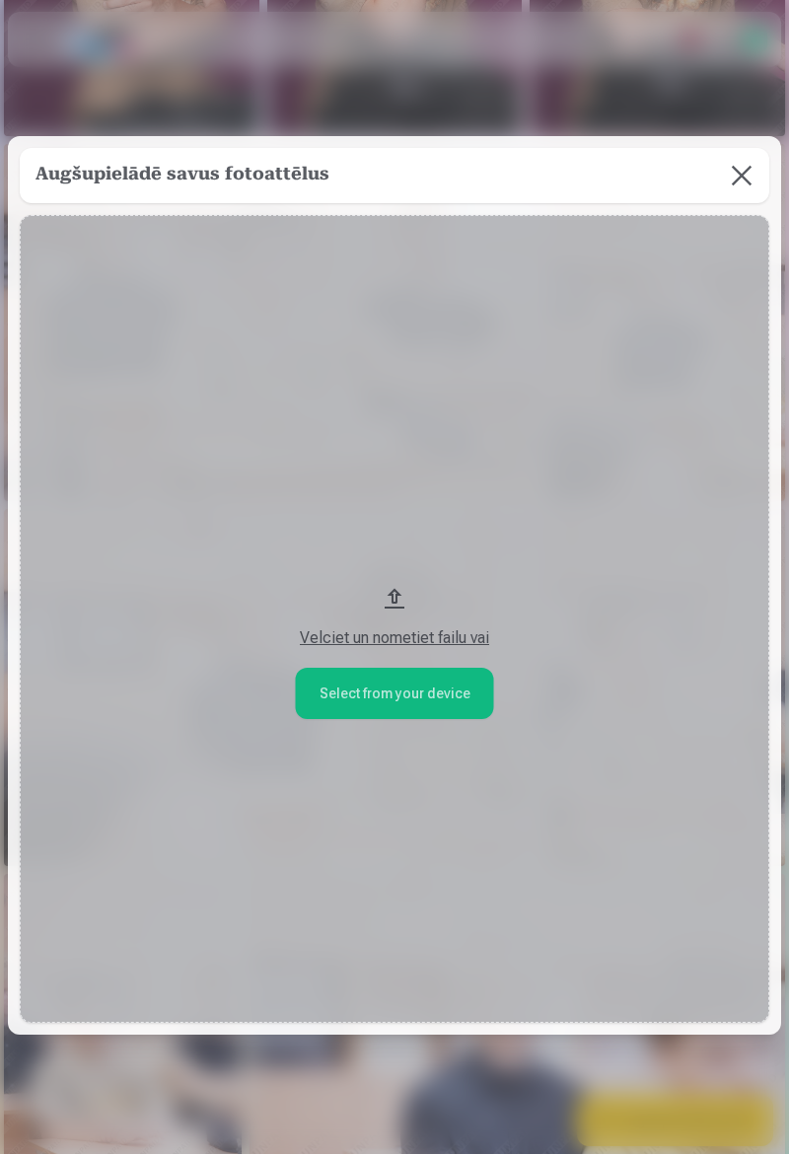
click at [740, 184] on button at bounding box center [741, 175] width 55 height 55
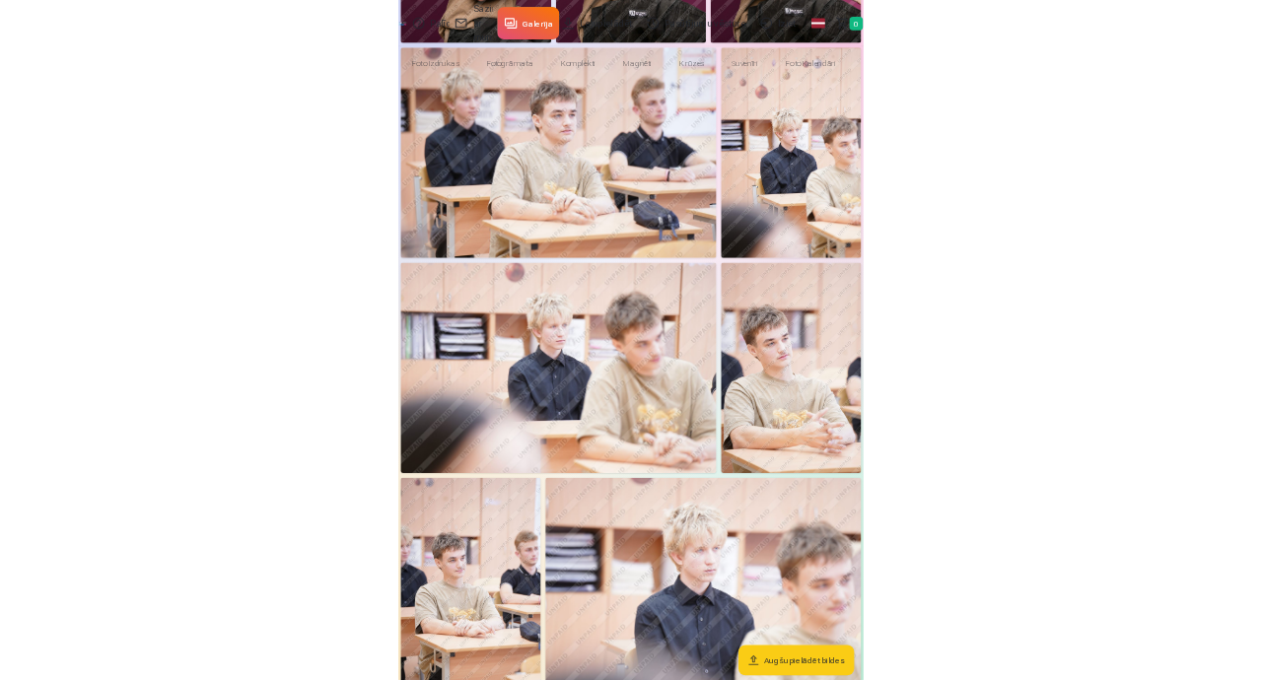
scroll to position [1167, 0]
